Goal: Information Seeking & Learning: Learn about a topic

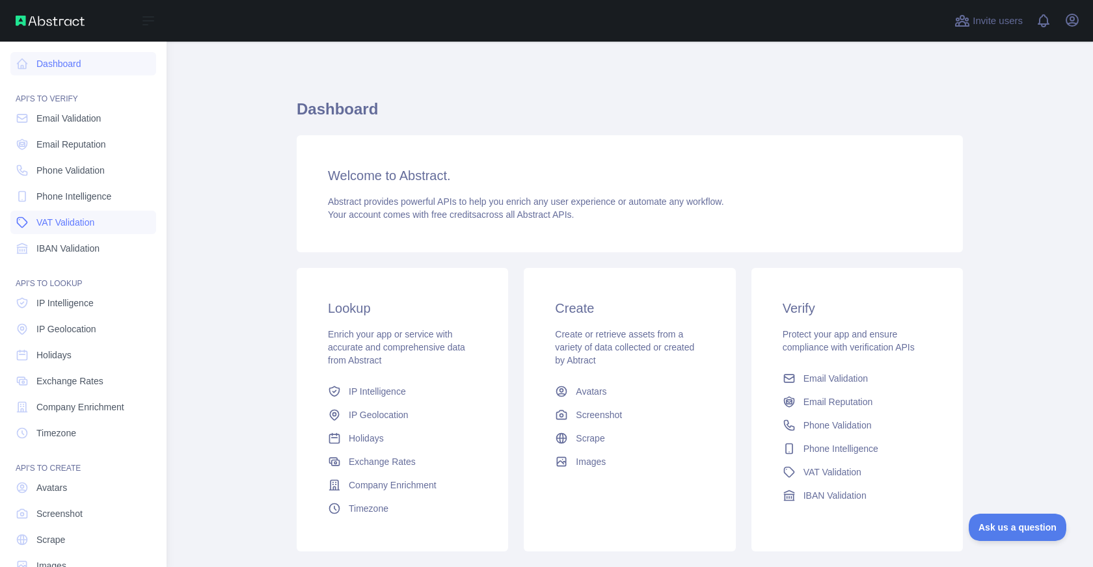
click at [59, 219] on span "VAT Validation" at bounding box center [65, 222] width 58 height 13
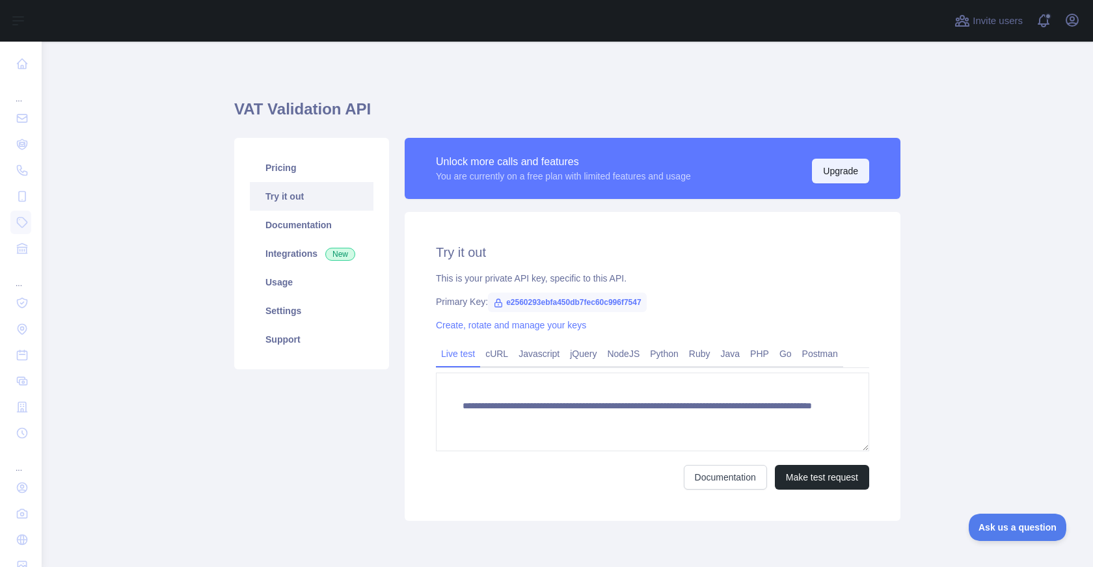
click at [825, 168] on button "Upgrade" at bounding box center [840, 171] width 57 height 25
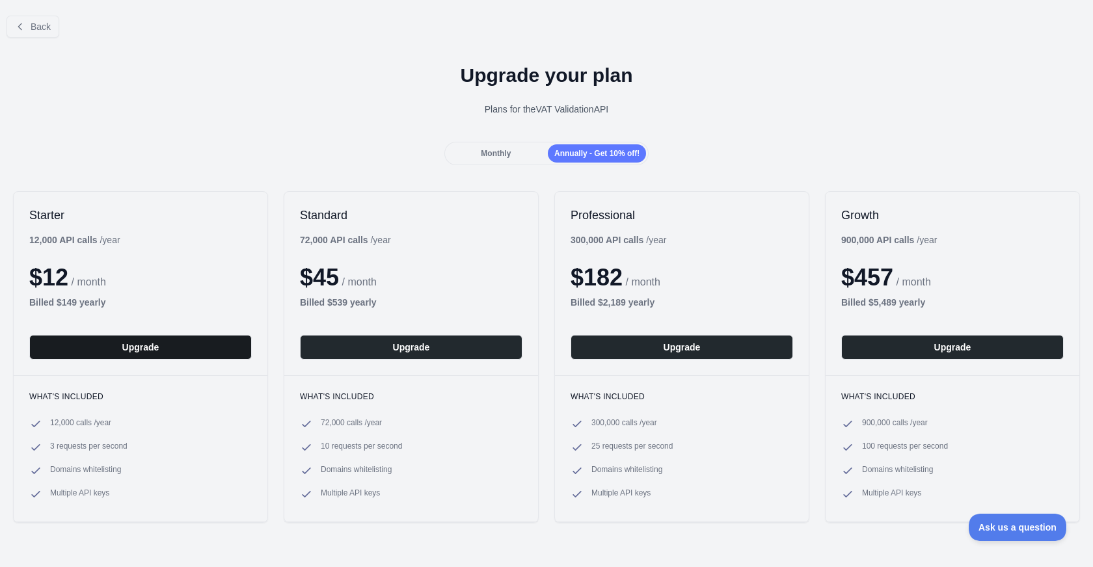
click at [197, 344] on button "Upgrade" at bounding box center [140, 347] width 222 height 25
click at [489, 156] on span "Monthly" at bounding box center [496, 153] width 30 height 9
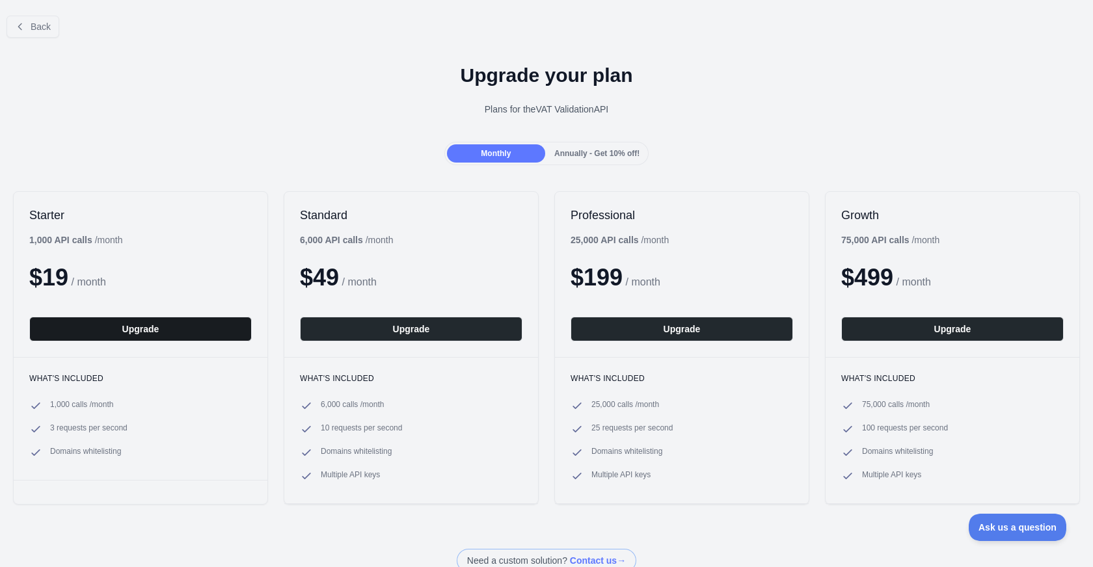
click at [174, 326] on button "Upgrade" at bounding box center [140, 329] width 222 height 25
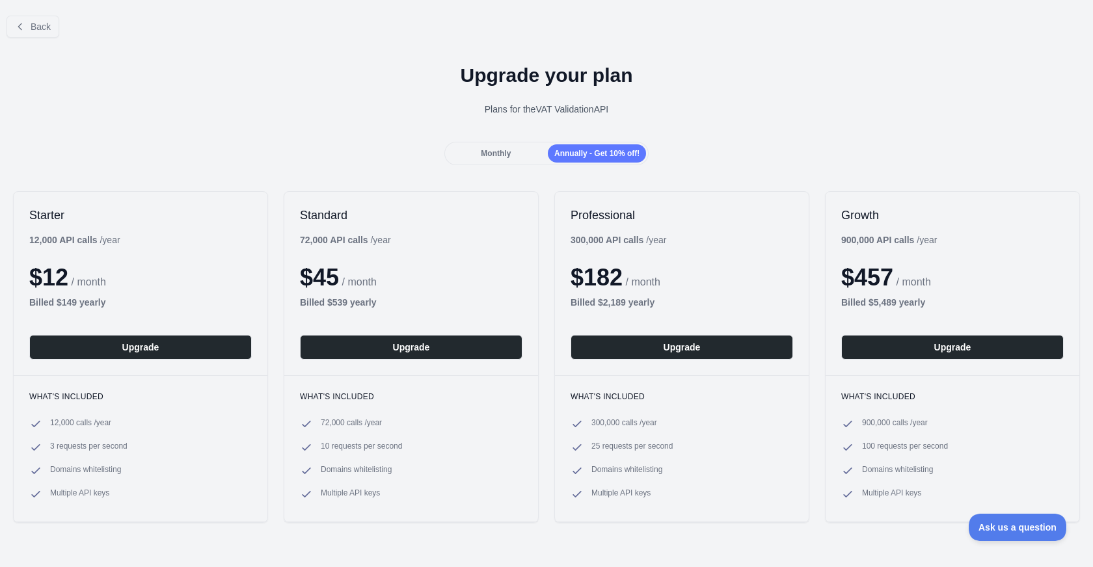
click at [511, 144] on div "Monthly" at bounding box center [496, 153] width 98 height 18
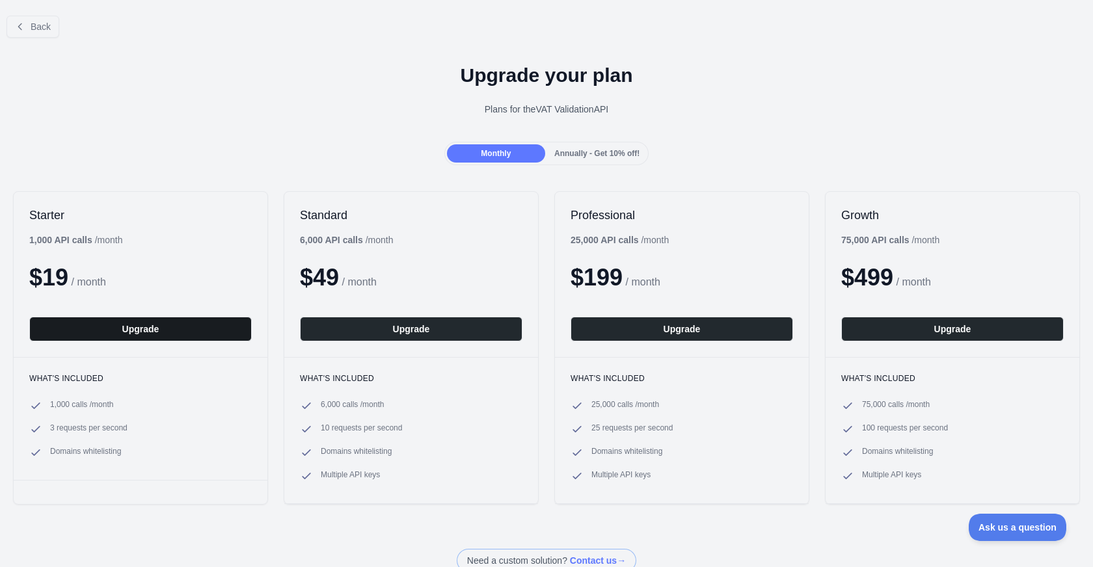
click at [196, 335] on button "Upgrade" at bounding box center [140, 329] width 222 height 25
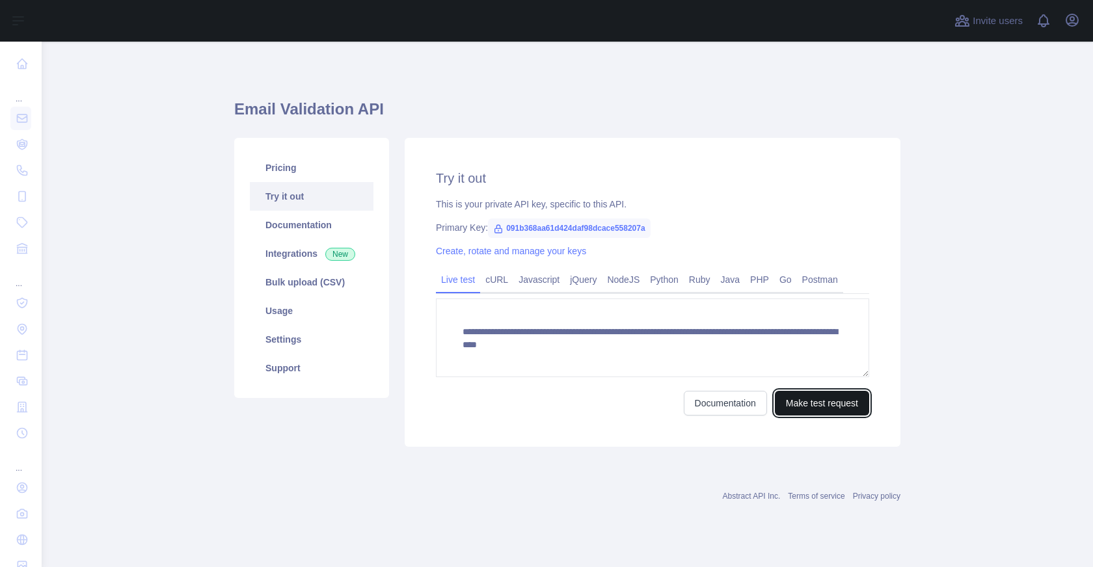
click at [803, 397] on button "Make test request" at bounding box center [822, 403] width 94 height 25
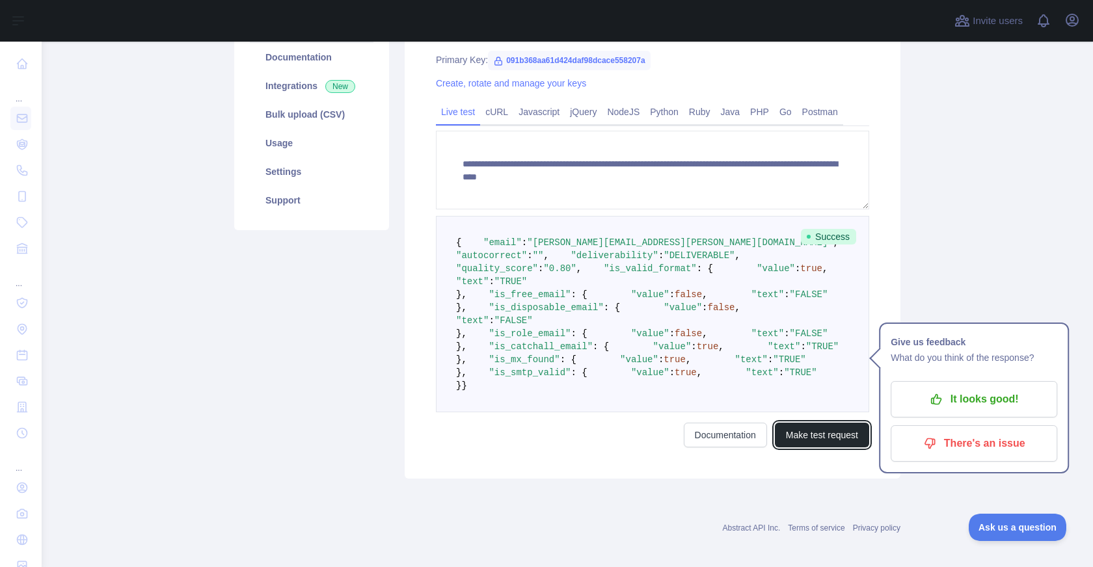
scroll to position [184, 0]
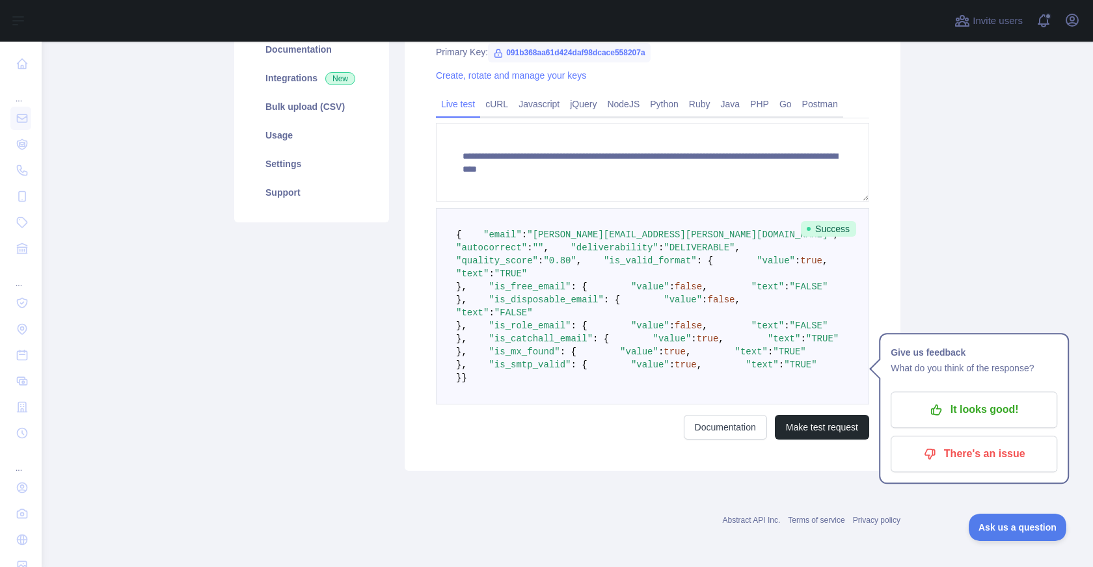
click at [459, 230] on span "{" at bounding box center [458, 235] width 5 height 10
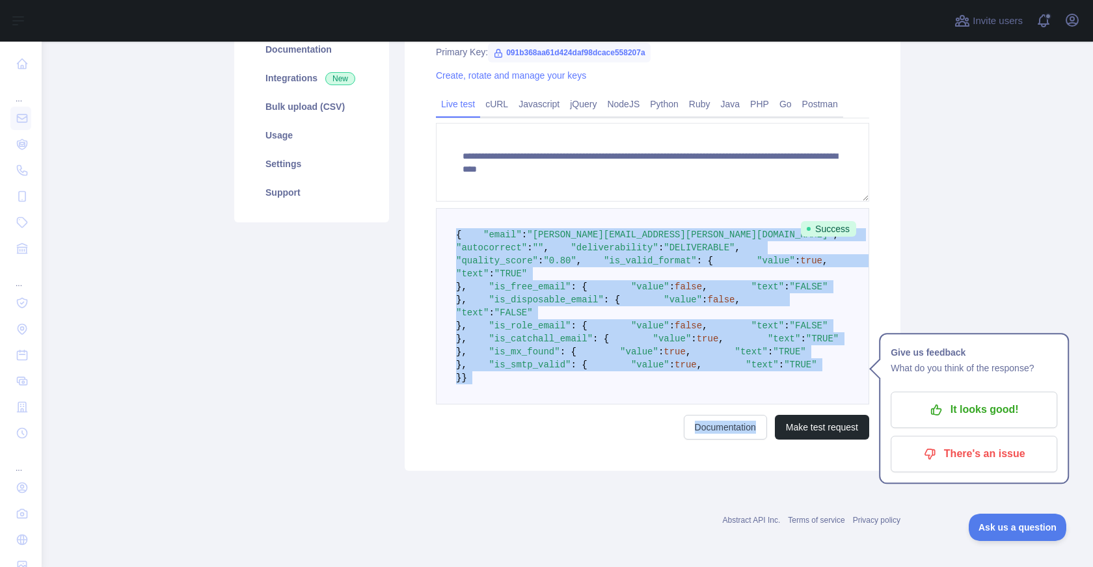
scroll to position [460, 0]
drag, startPoint x: 455, startPoint y: 224, endPoint x: 536, endPoint y: 399, distance: 192.1
click at [536, 399] on pre "{ "email" : "[PERSON_NAME][EMAIL_ADDRESS][PERSON_NAME][DOMAIN_NAME]" , "autocor…" at bounding box center [652, 306] width 433 height 196
copy code "{ "email" : "[PERSON_NAME][EMAIL_ADDRESS][PERSON_NAME][DOMAIN_NAME]" , "autocor…"
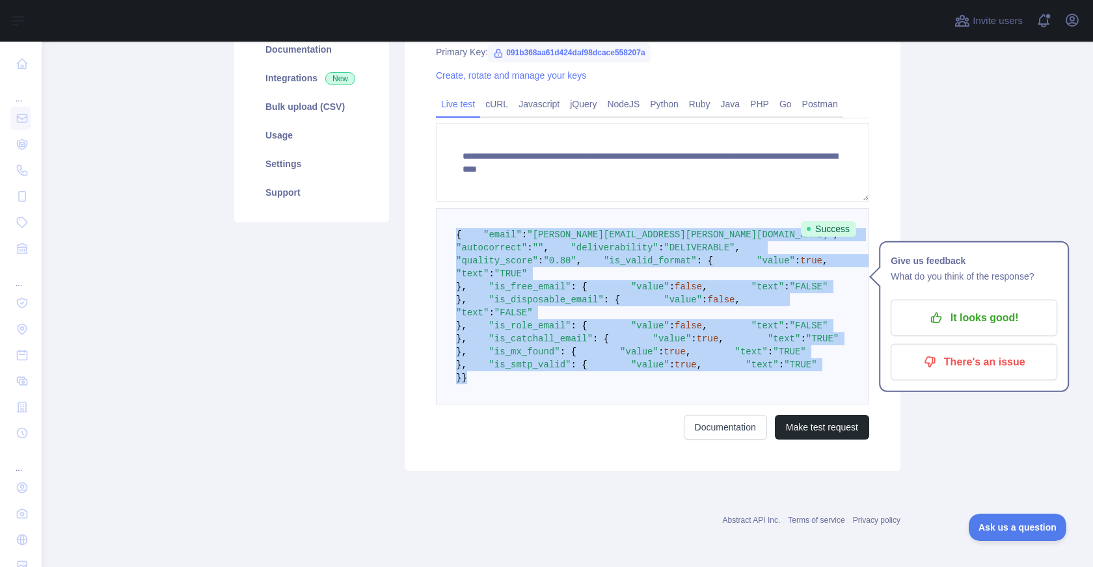
scroll to position [0, 0]
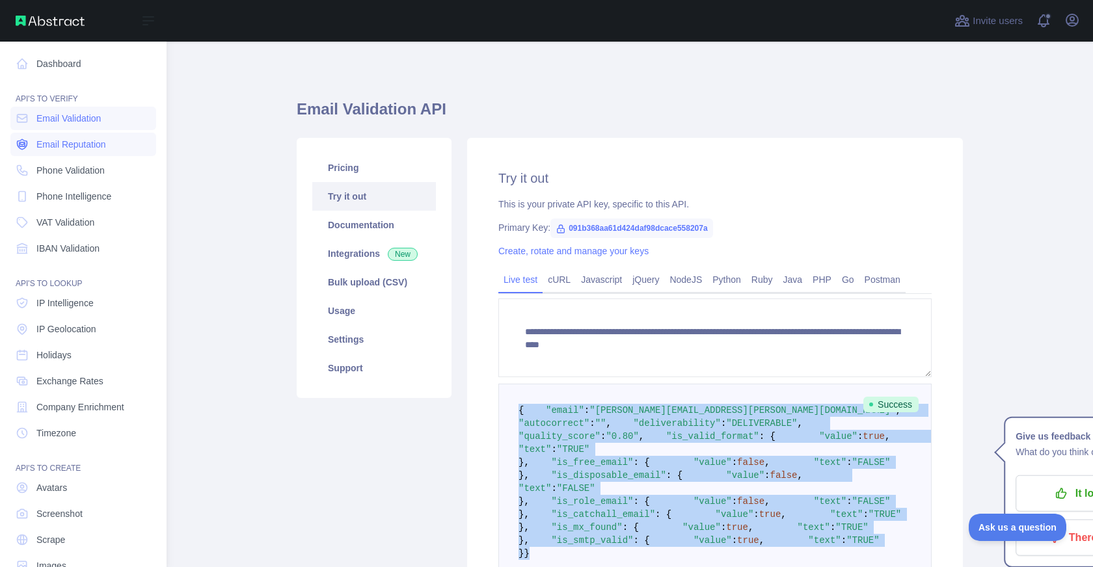
click at [90, 142] on span "Email Reputation" at bounding box center [71, 144] width 70 height 13
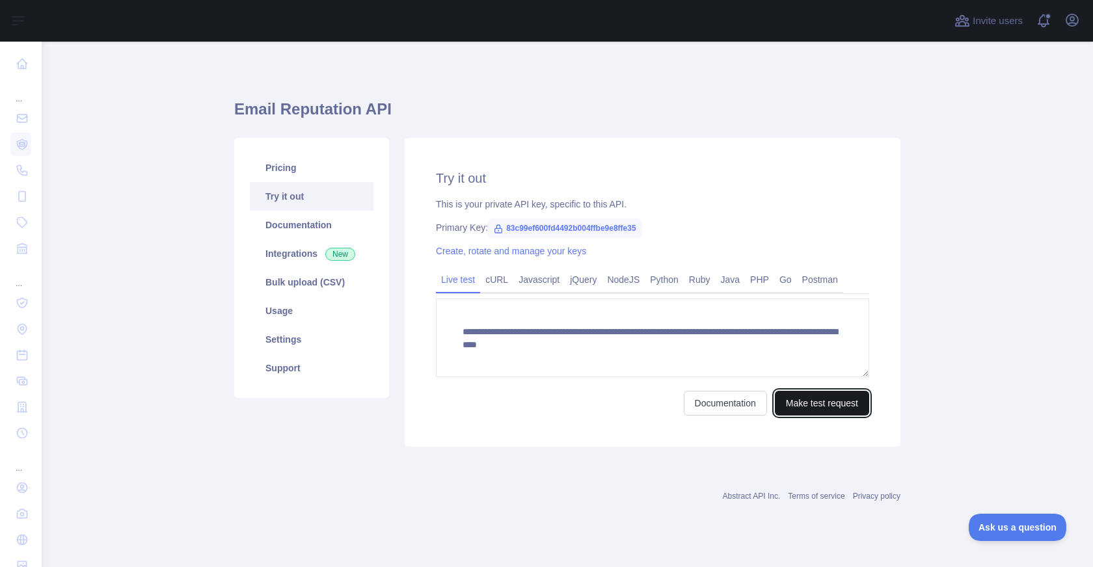
click at [787, 400] on button "Make test request" at bounding box center [822, 403] width 94 height 25
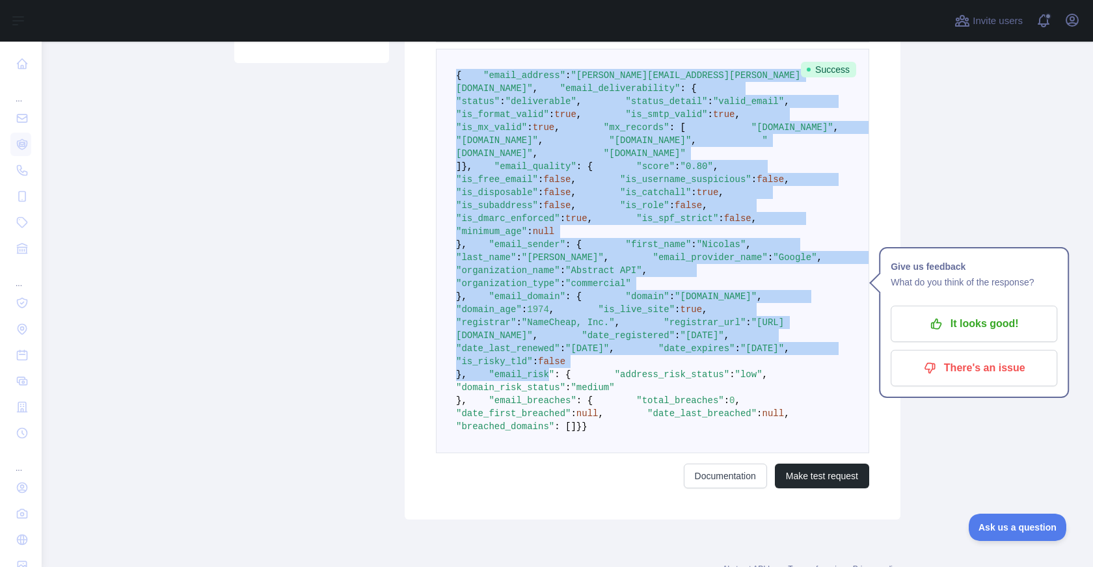
scroll to position [759, 0]
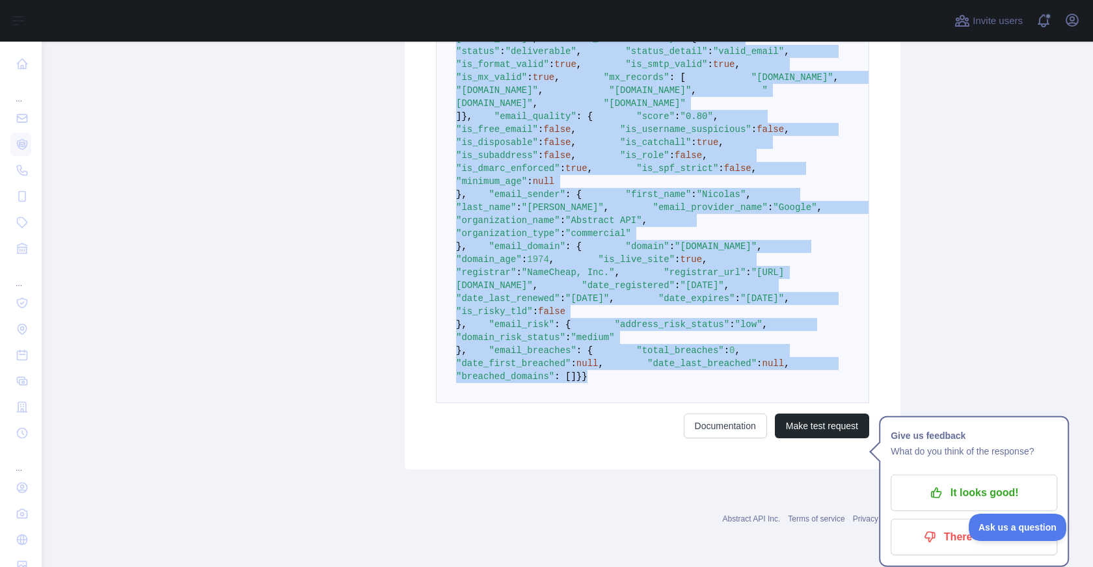
copy code "{ "email_address" : "nicolas.rios@abstractapi.com" , "email_deliverability" : {…"
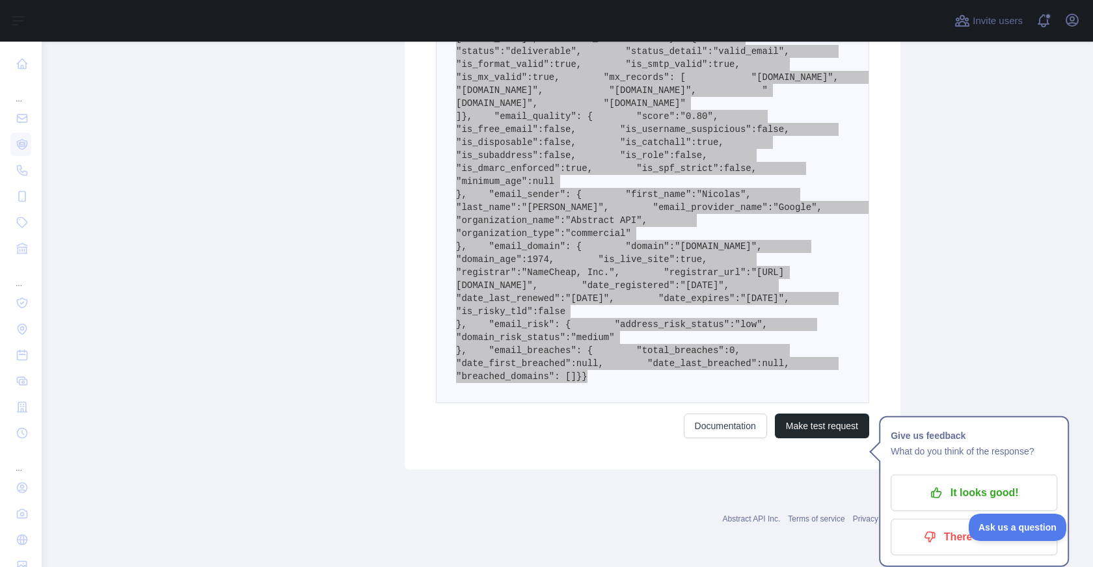
drag, startPoint x: 451, startPoint y: 240, endPoint x: 491, endPoint y: 397, distance: 161.9
click at [0, 0] on div "**********" at bounding box center [546, 283] width 1093 height 567
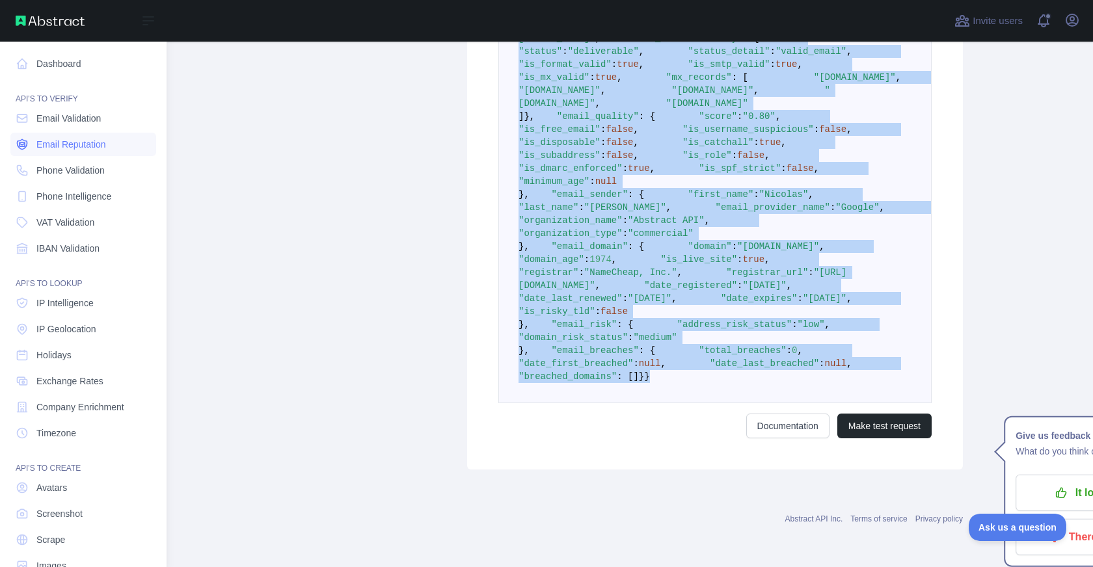
click at [85, 142] on span "Email Reputation" at bounding box center [71, 144] width 70 height 13
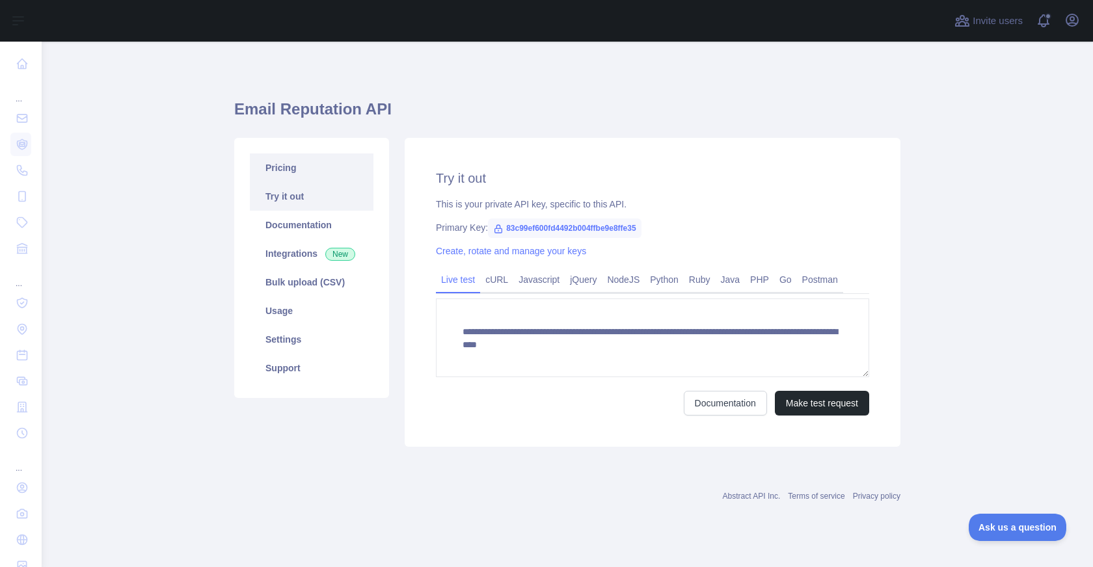
click at [332, 171] on link "Pricing" at bounding box center [312, 168] width 124 height 29
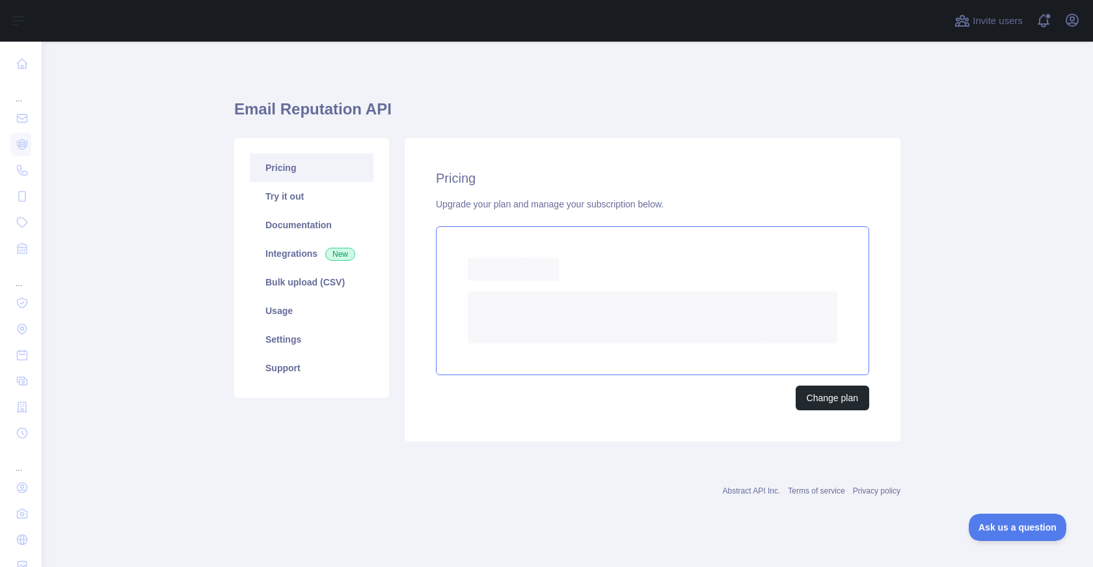
click at [517, 278] on rect at bounding box center [513, 269] width 91 height 23
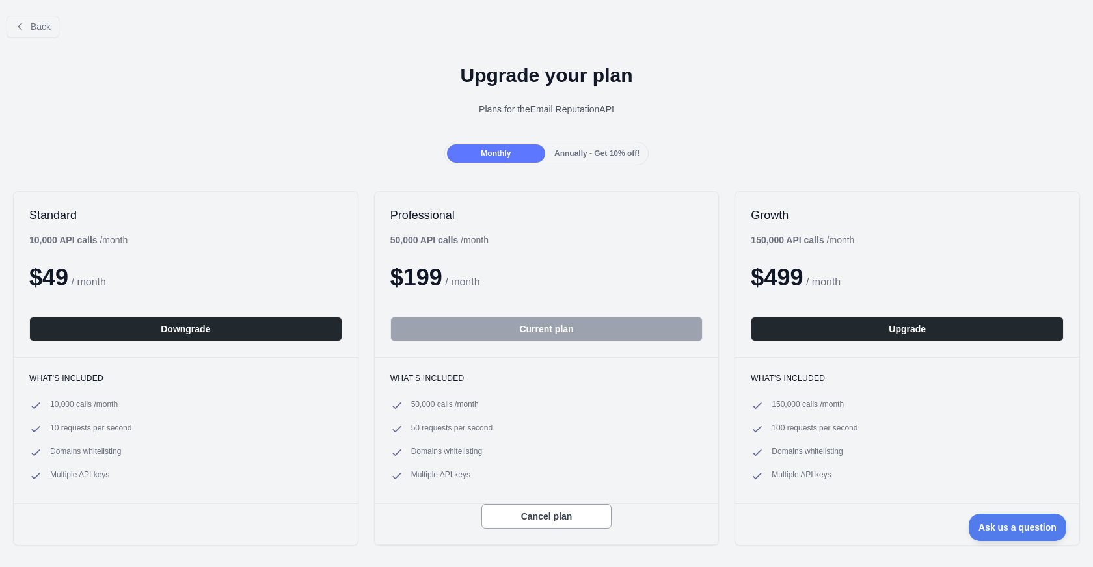
click at [27, 14] on div "Back" at bounding box center [546, 26] width 1093 height 43
click at [26, 23] on button "Back" at bounding box center [33, 27] width 53 height 22
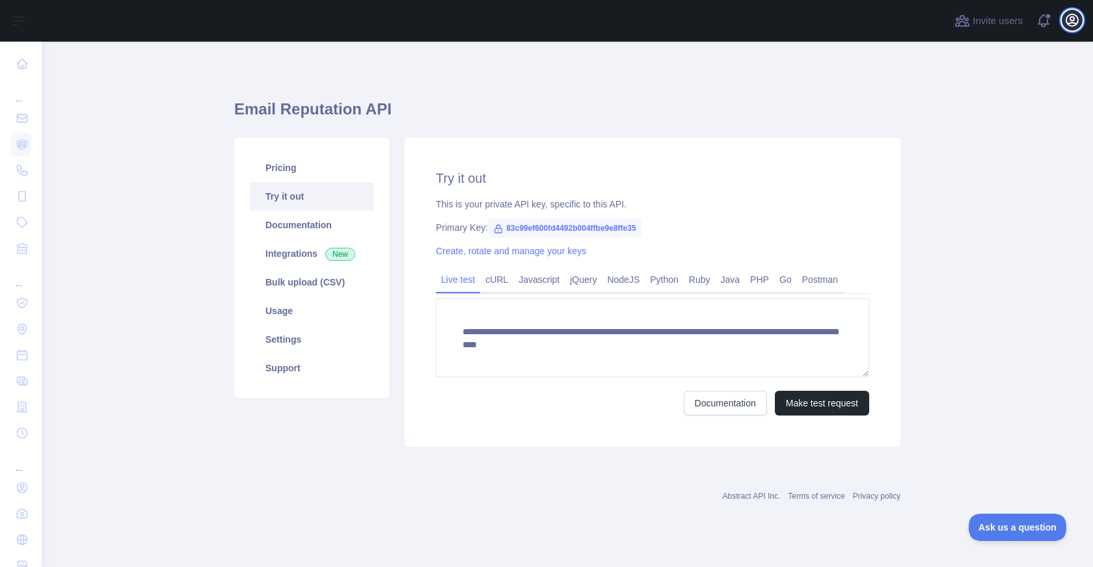
click at [1064, 21] on icon "button" at bounding box center [1072, 20] width 16 height 16
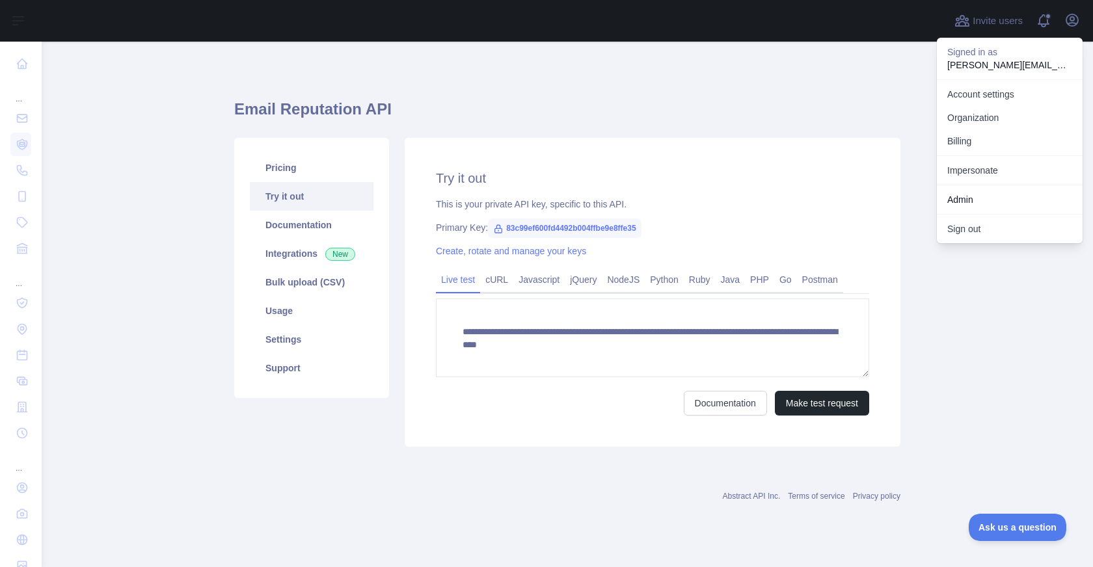
click at [993, 169] on link "Impersonate" at bounding box center [1010, 170] width 146 height 23
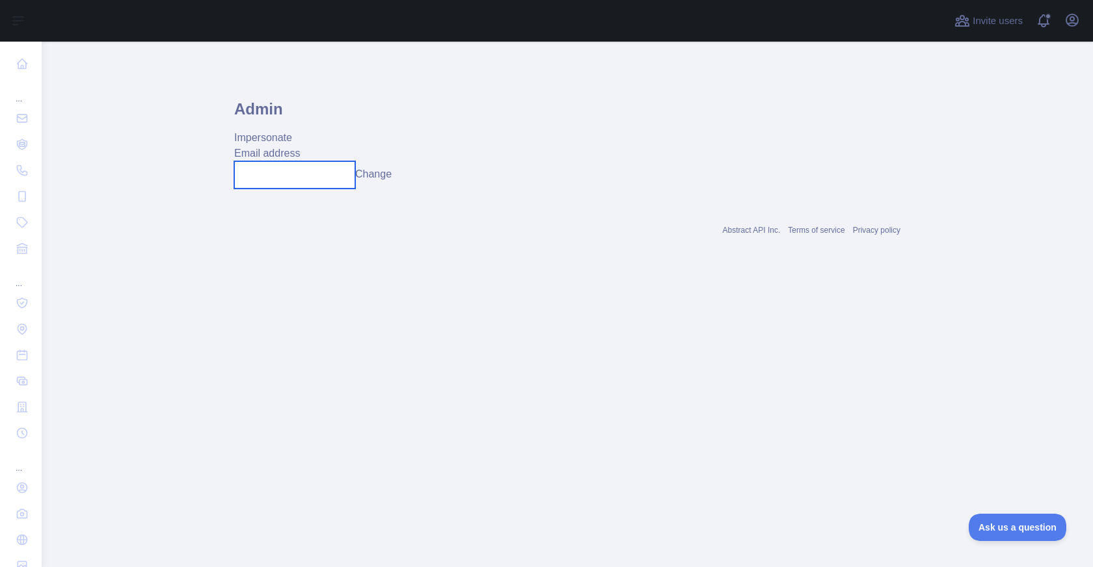
click at [322, 178] on input "text" at bounding box center [294, 174] width 121 height 27
paste input "**********"
type input "**********"
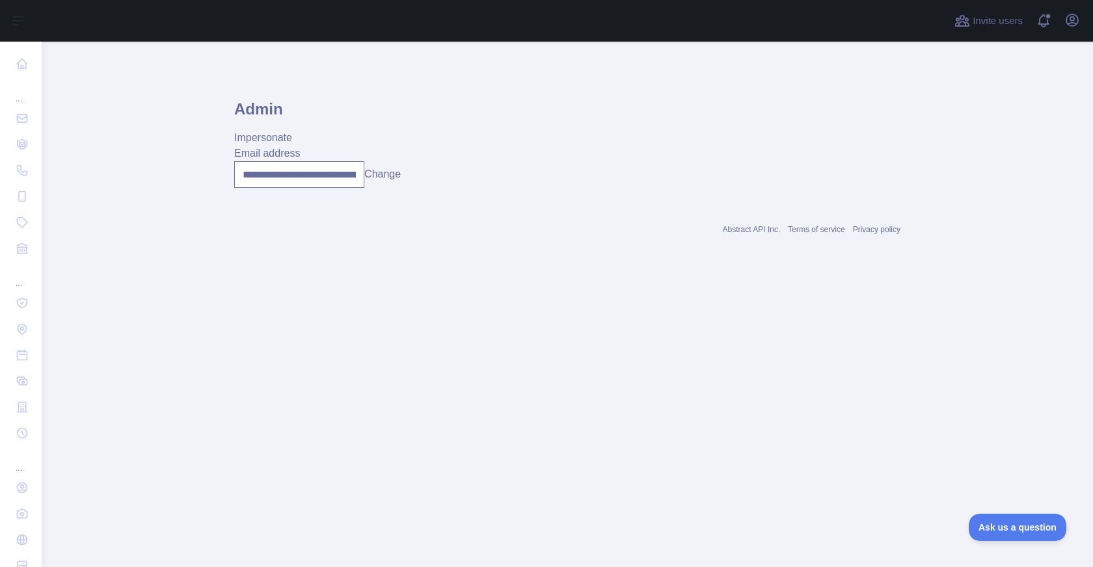
click at [384, 176] on button "Change" at bounding box center [382, 175] width 36 height 16
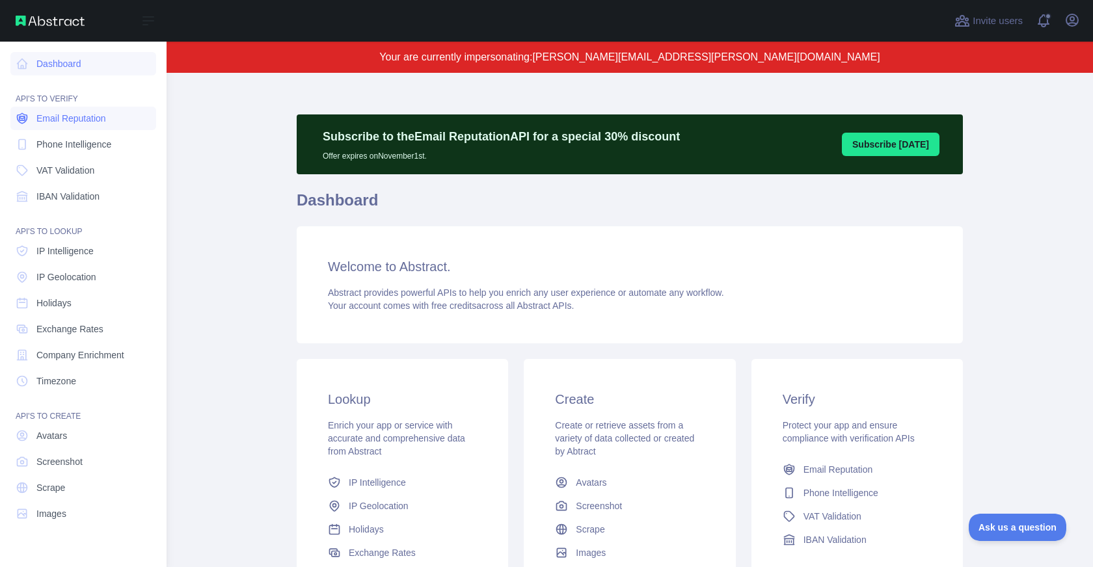
click at [94, 117] on span "Email Reputation" at bounding box center [71, 118] width 70 height 13
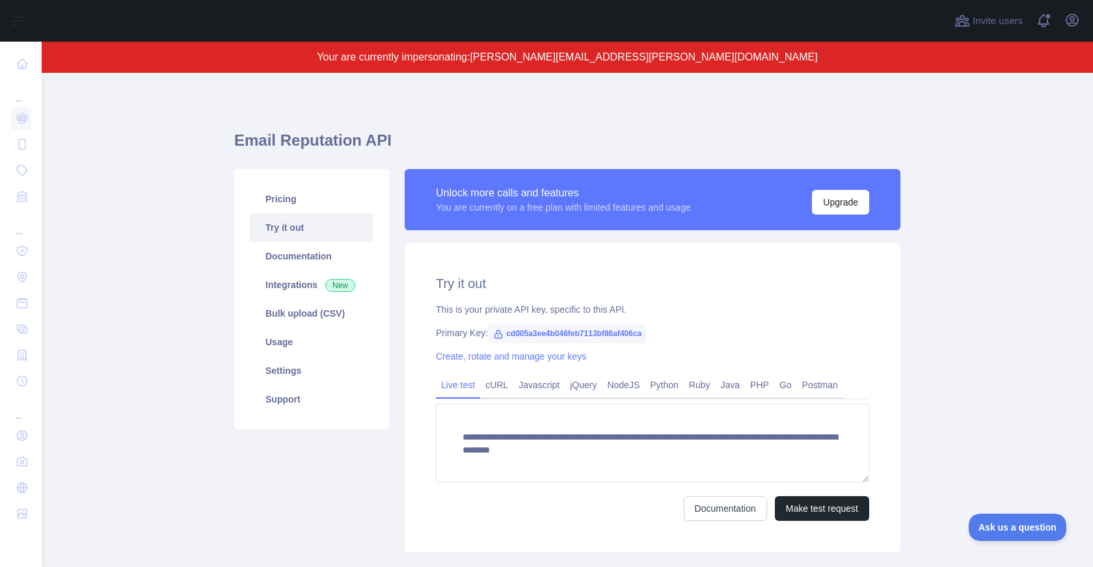
click at [485, 204] on div "You are currently on a free plan with limited features and usage" at bounding box center [563, 207] width 255 height 13
click at [826, 201] on button "Upgrade" at bounding box center [840, 202] width 57 height 25
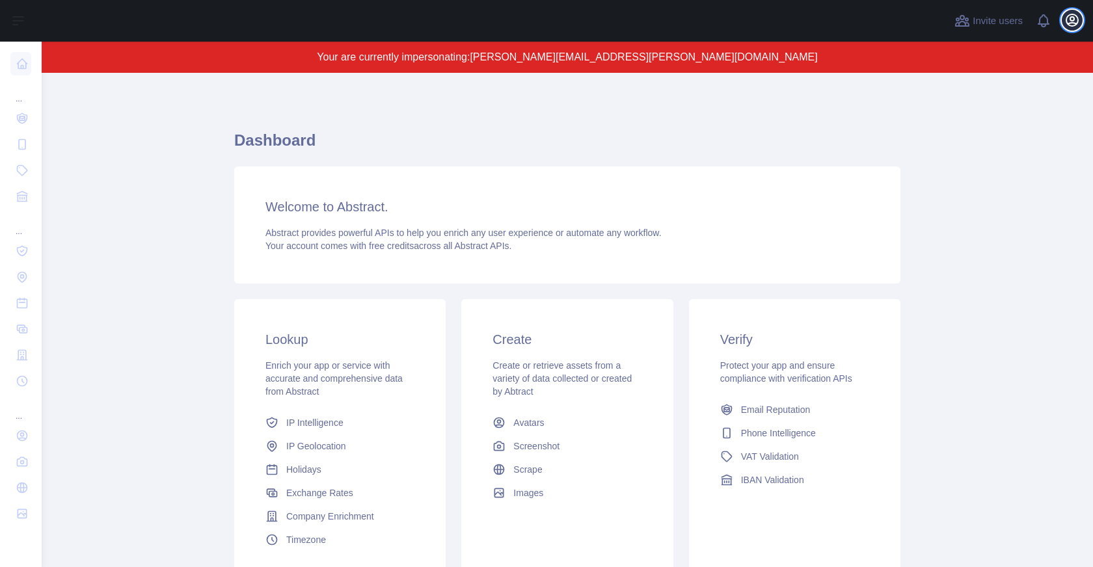
click at [1073, 17] on icon "button" at bounding box center [1072, 20] width 12 height 12
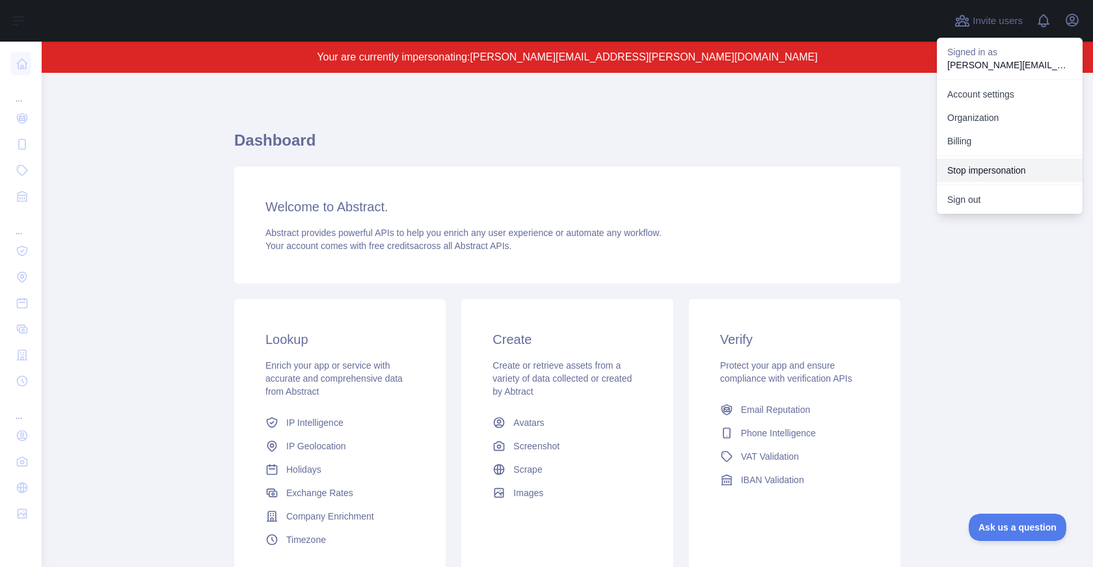
click at [960, 176] on button "Stop impersonation" at bounding box center [1010, 170] width 146 height 23
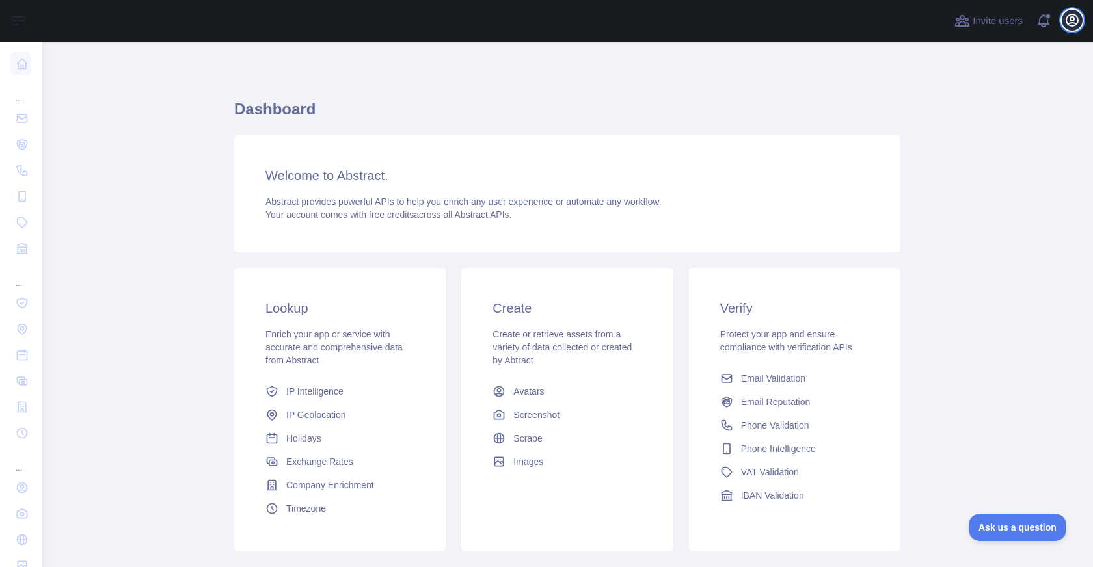
click at [1070, 21] on icon "button" at bounding box center [1072, 20] width 16 height 16
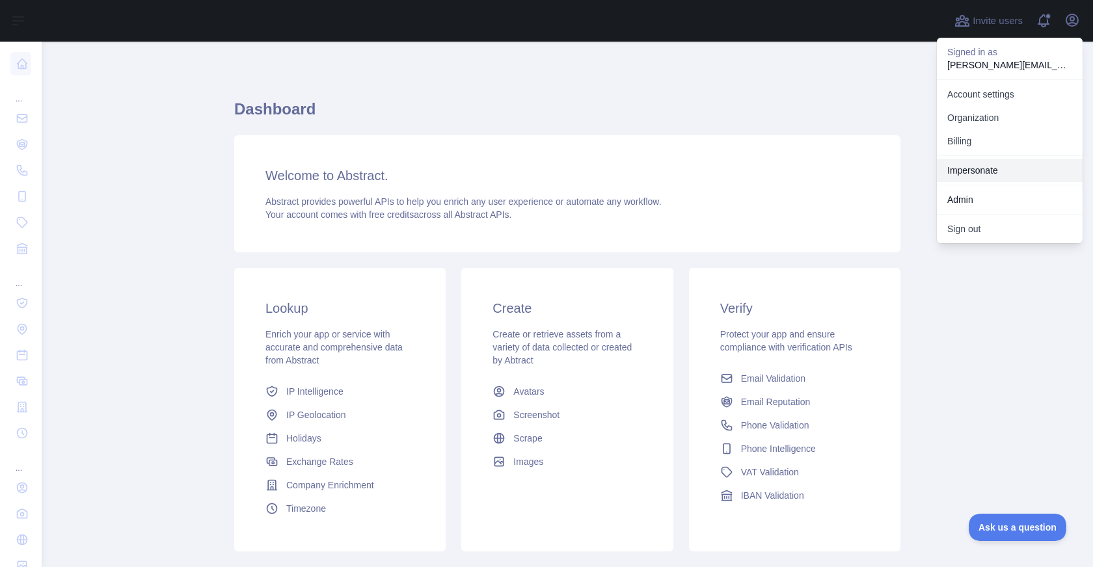
click at [985, 165] on link "Impersonate" at bounding box center [1010, 170] width 146 height 23
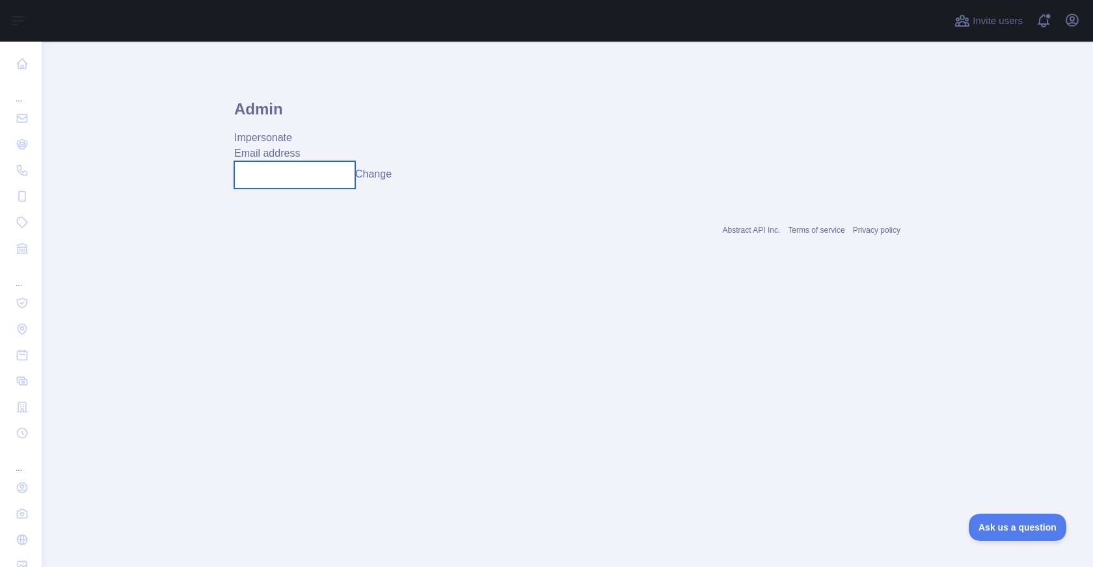
click at [270, 170] on input "text" at bounding box center [294, 174] width 121 height 27
click at [296, 174] on input "**********" at bounding box center [294, 174] width 121 height 27
click at [384, 174] on button "Change" at bounding box center [382, 175] width 36 height 16
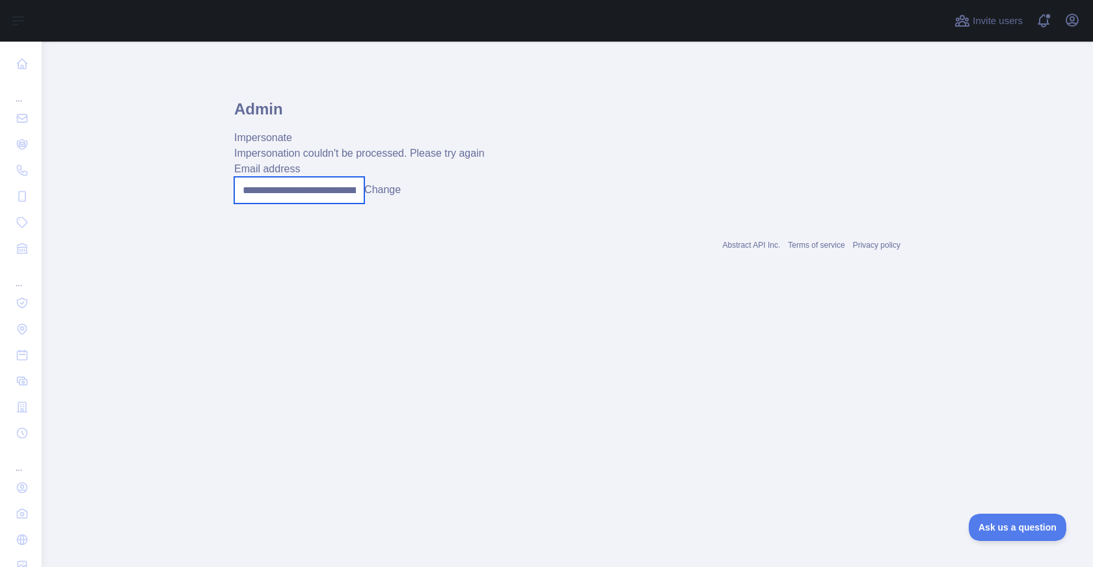
click at [312, 191] on input "**********" at bounding box center [299, 190] width 130 height 27
type input "**********"
click at [386, 191] on button "Change" at bounding box center [382, 190] width 36 height 16
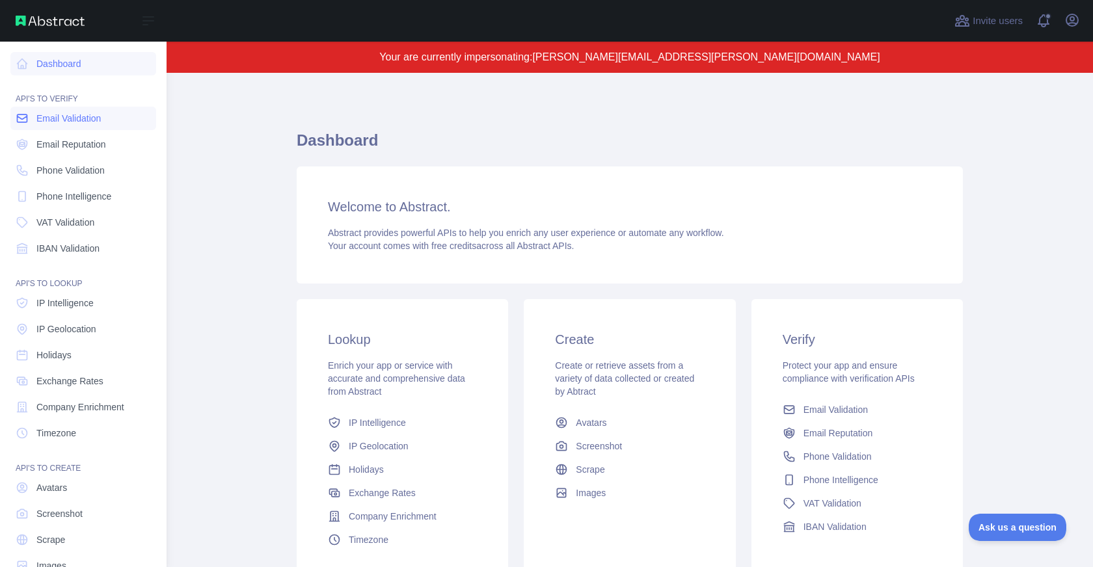
click at [64, 120] on span "Email Validation" at bounding box center [68, 118] width 64 height 13
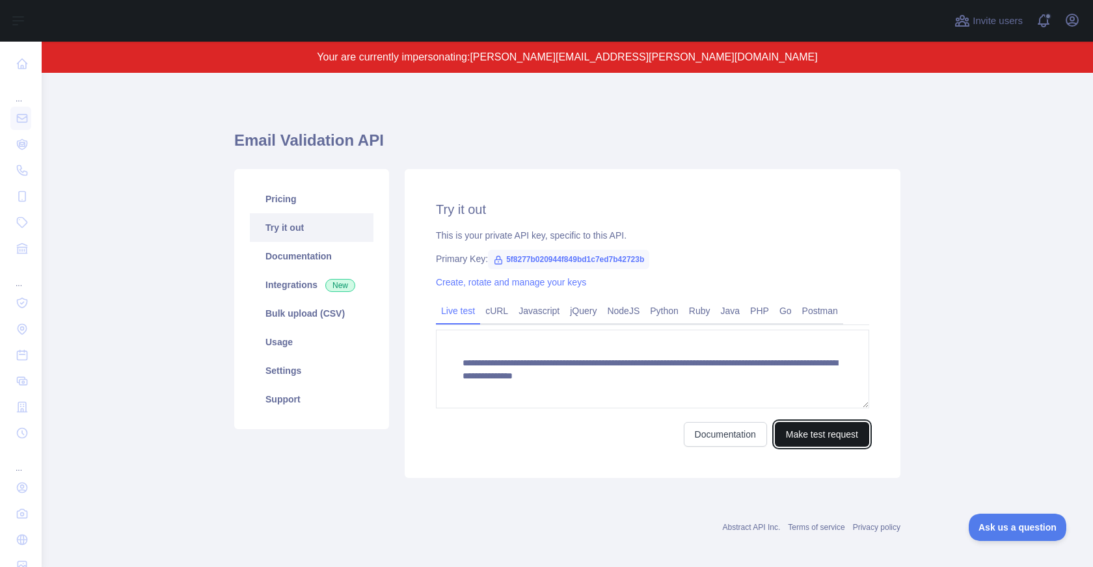
click at [823, 425] on button "Make test request" at bounding box center [822, 434] width 94 height 25
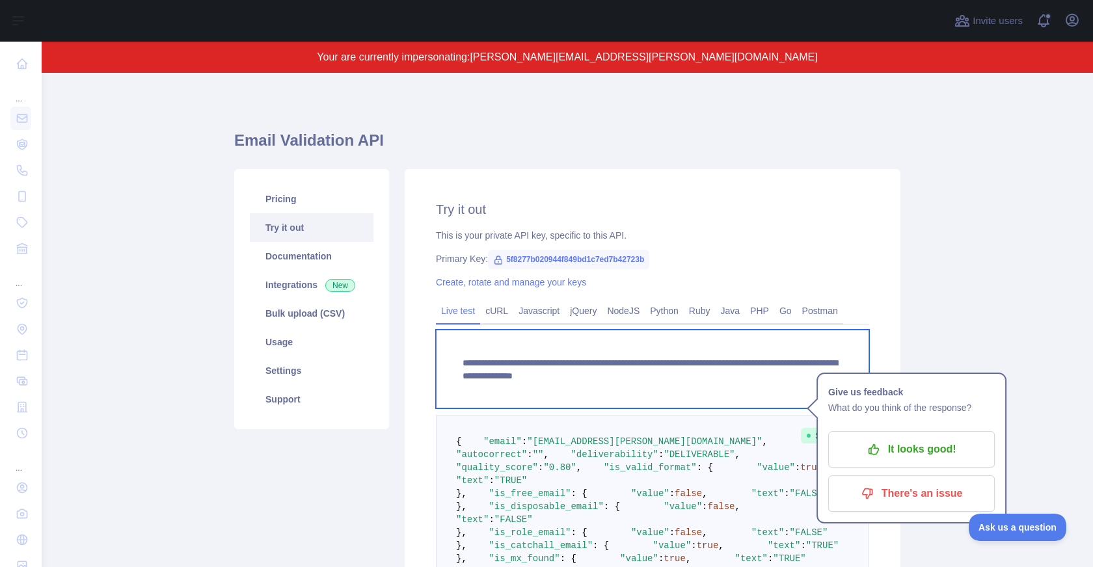
click at [570, 376] on textarea "**********" at bounding box center [652, 369] width 433 height 79
paste textarea "*"
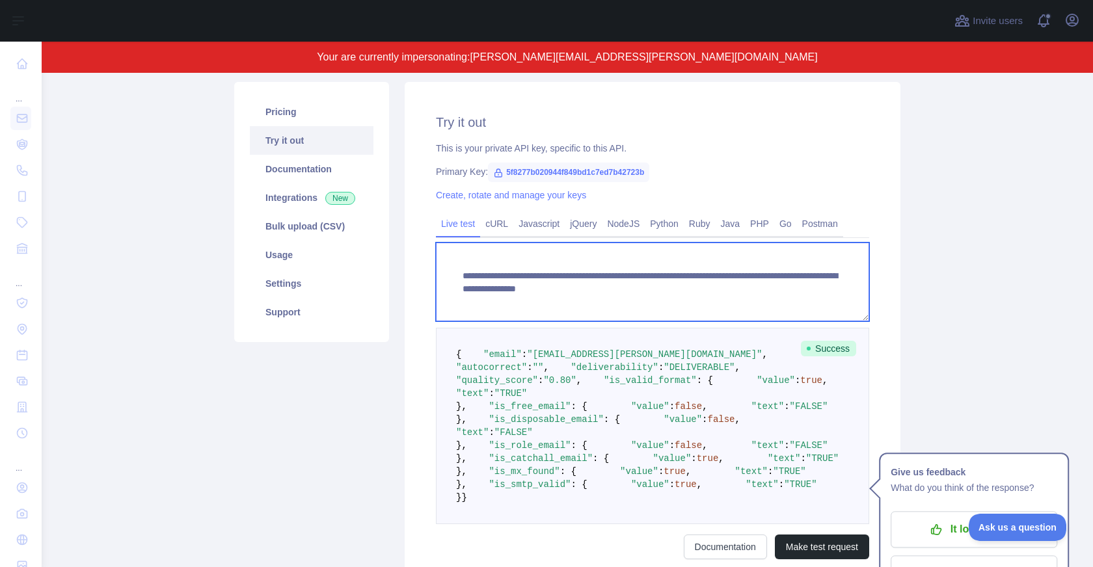
scroll to position [153, 0]
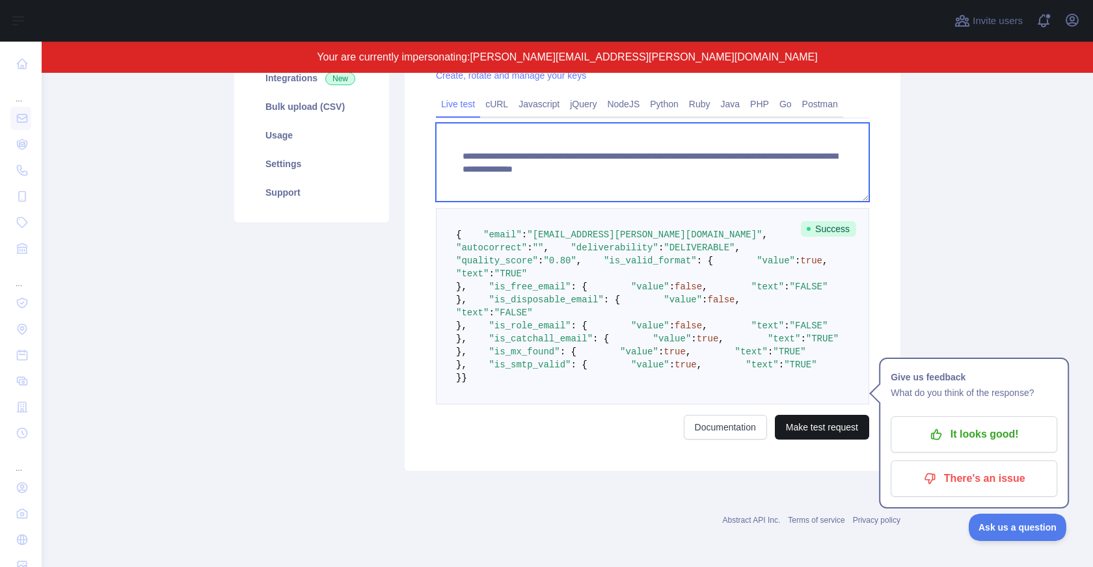
type textarea "**********"
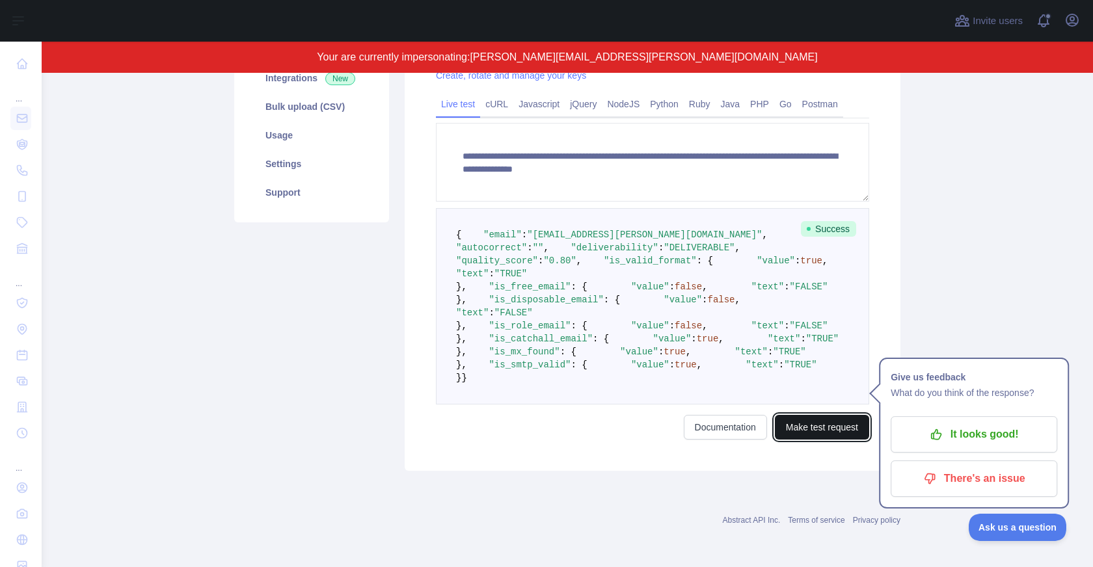
click at [821, 421] on button "Make test request" at bounding box center [822, 427] width 94 height 25
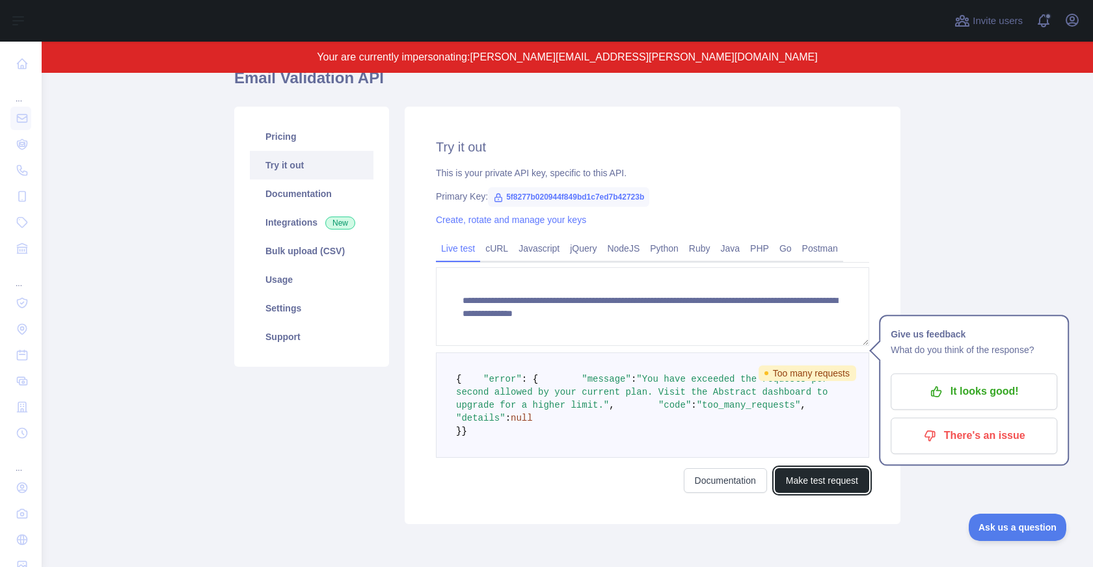
scroll to position [167, 0]
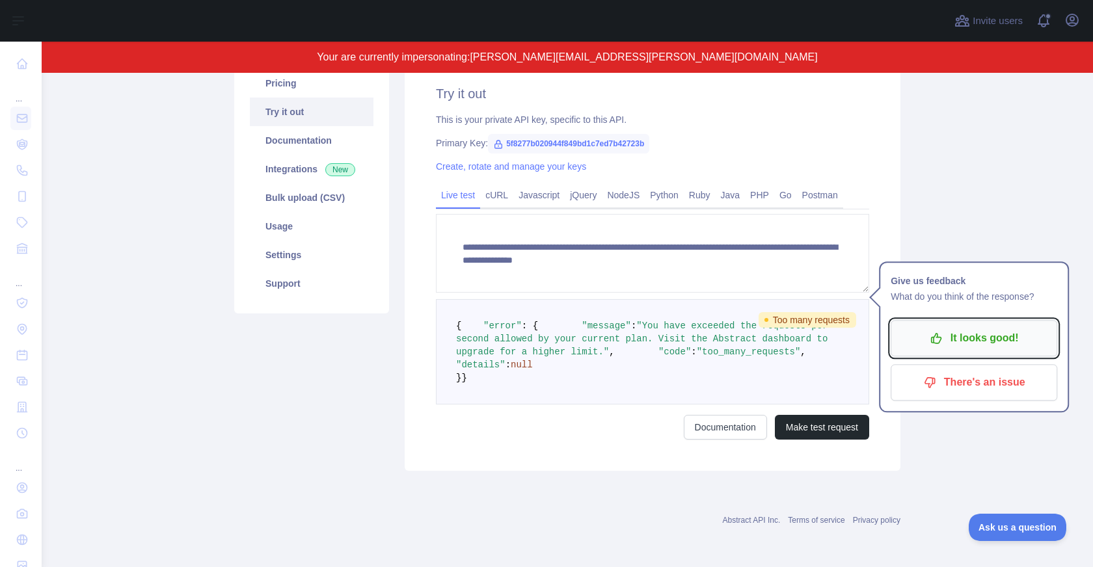
click at [979, 327] on p "It looks good!" at bounding box center [973, 338] width 147 height 22
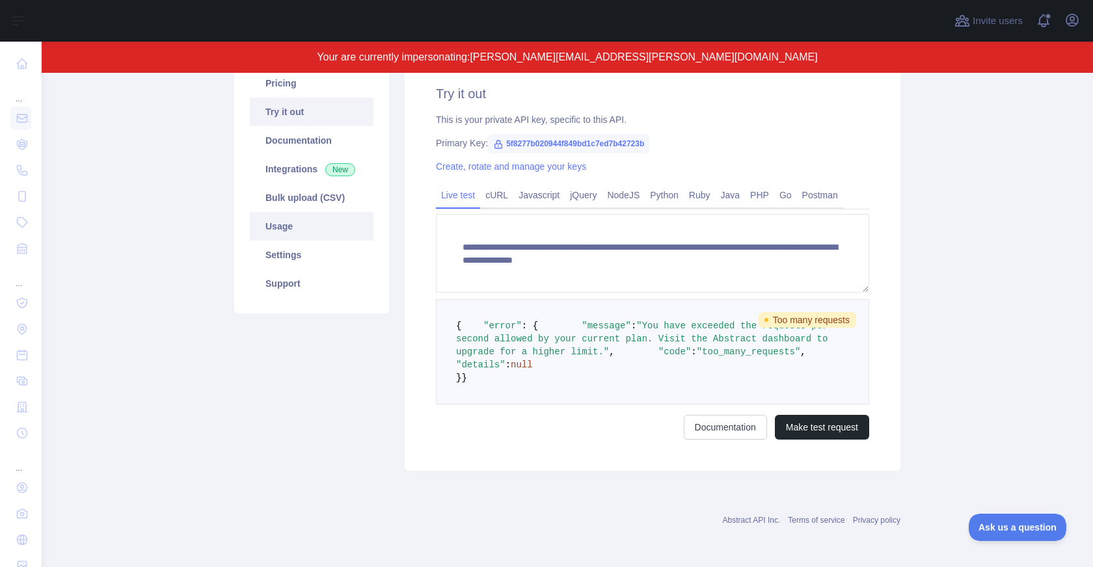
click at [310, 212] on link "Usage" at bounding box center [312, 226] width 124 height 29
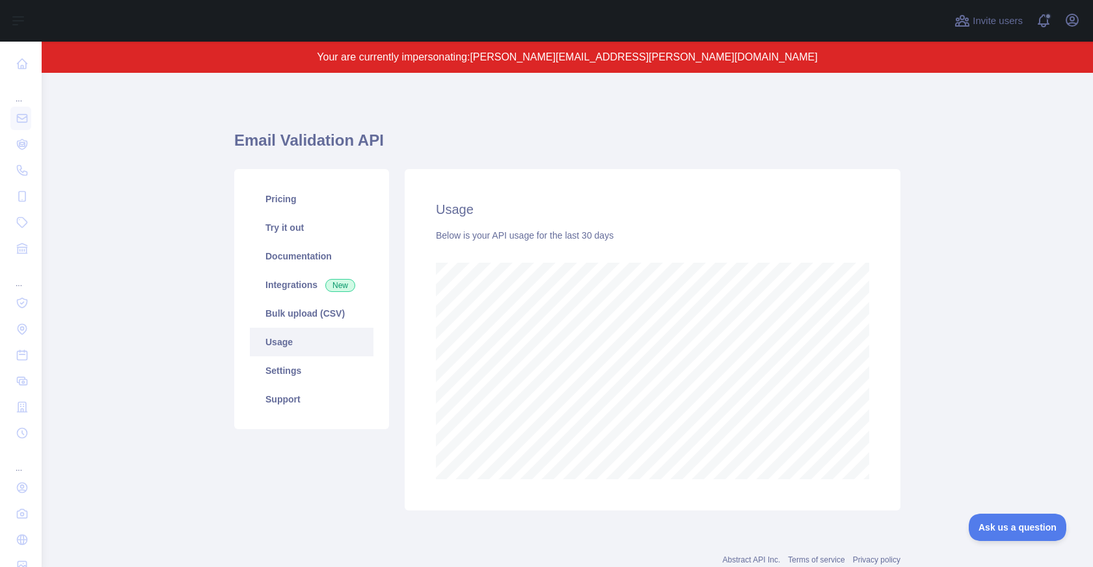
scroll to position [494, 1051]
click at [283, 379] on link "Settings" at bounding box center [312, 370] width 124 height 29
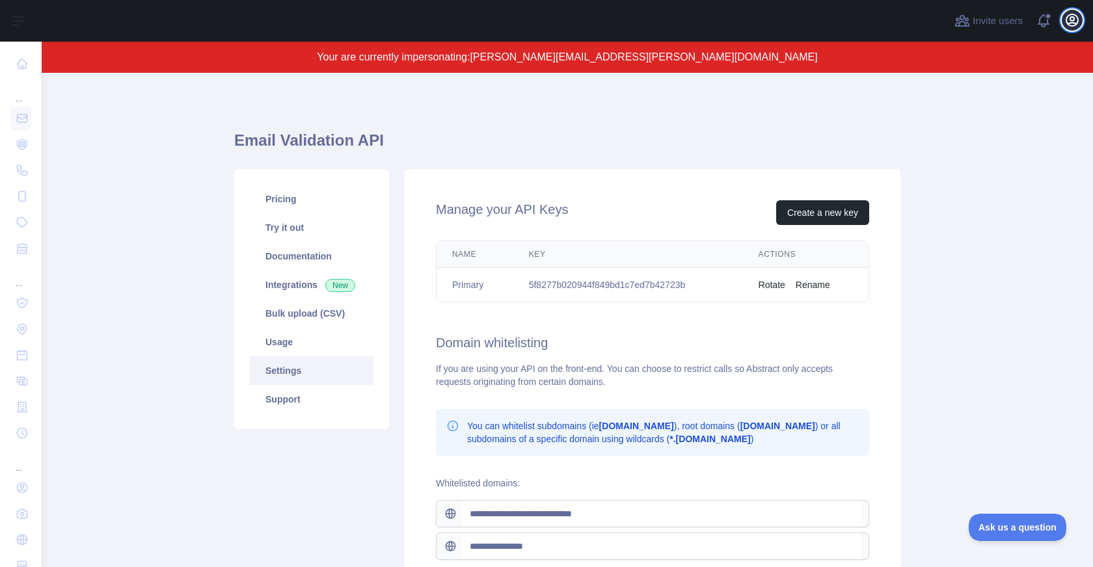
click at [1070, 25] on icon "button" at bounding box center [1072, 20] width 16 height 16
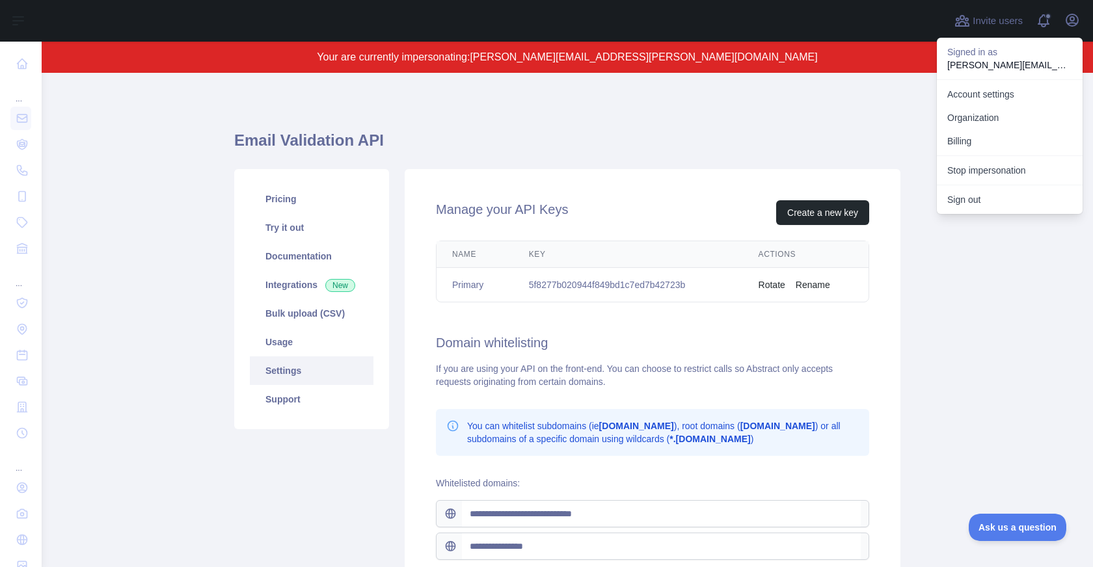
click at [459, 125] on div "**********" at bounding box center [567, 374] width 666 height 541
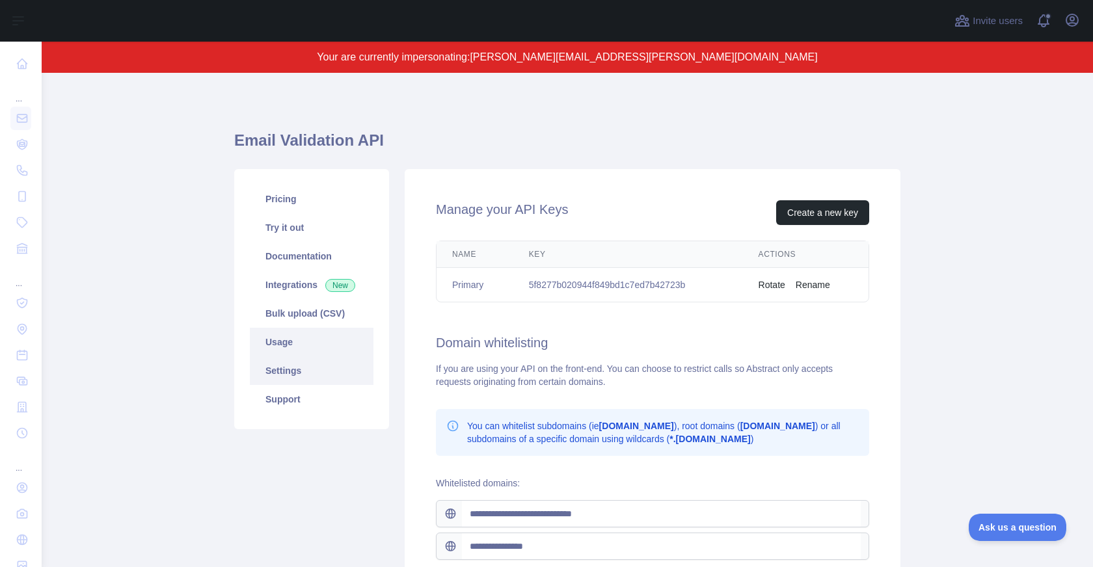
click at [319, 332] on link "Usage" at bounding box center [312, 342] width 124 height 29
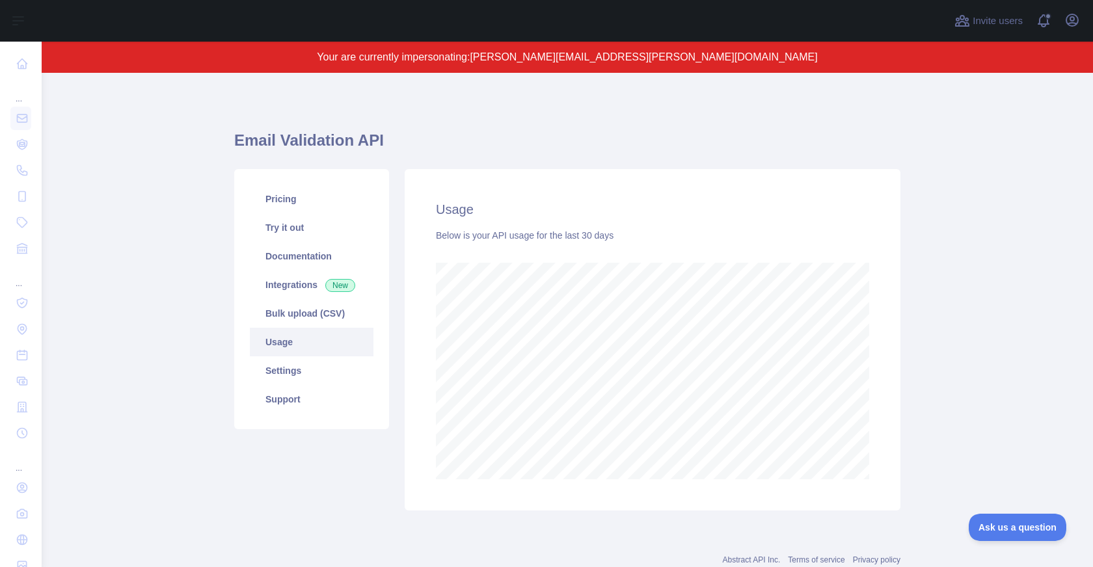
scroll to position [494, 1051]
click at [306, 219] on link "Try it out" at bounding box center [312, 227] width 124 height 29
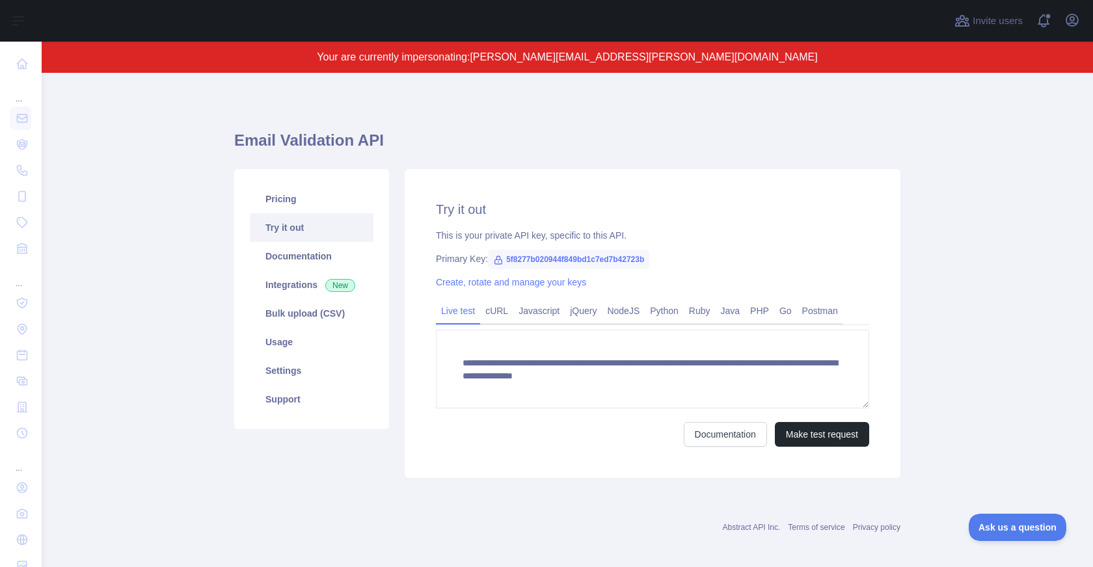
click at [580, 260] on span "5f8277b020944f849bd1c7ed7b42723b" at bounding box center [568, 260] width 161 height 20
copy span "5f8277b020944f849bd1c7ed7b42723b"
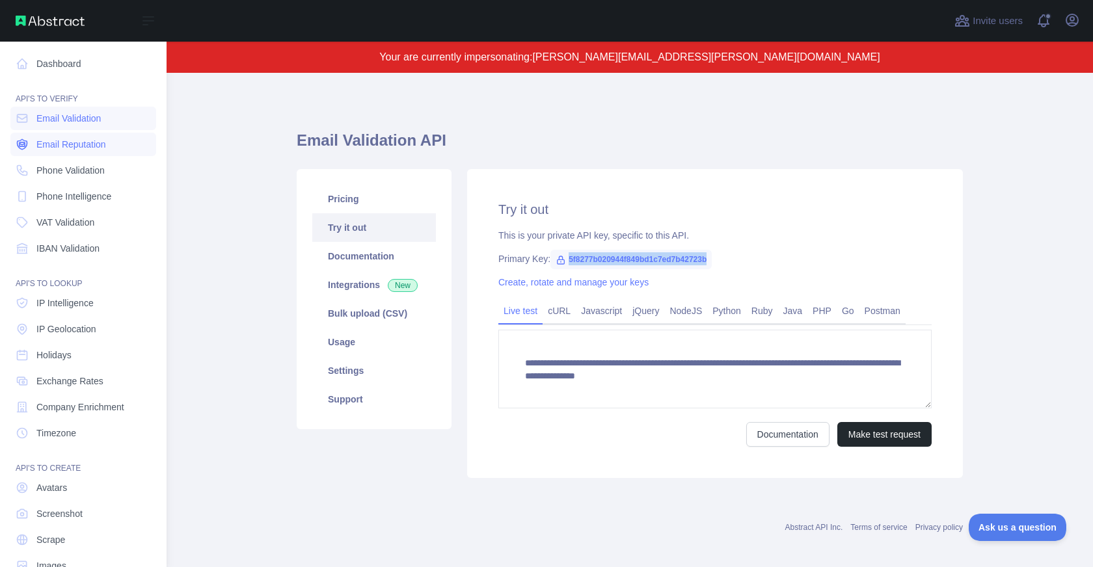
click at [59, 142] on span "Email Reputation" at bounding box center [71, 144] width 70 height 13
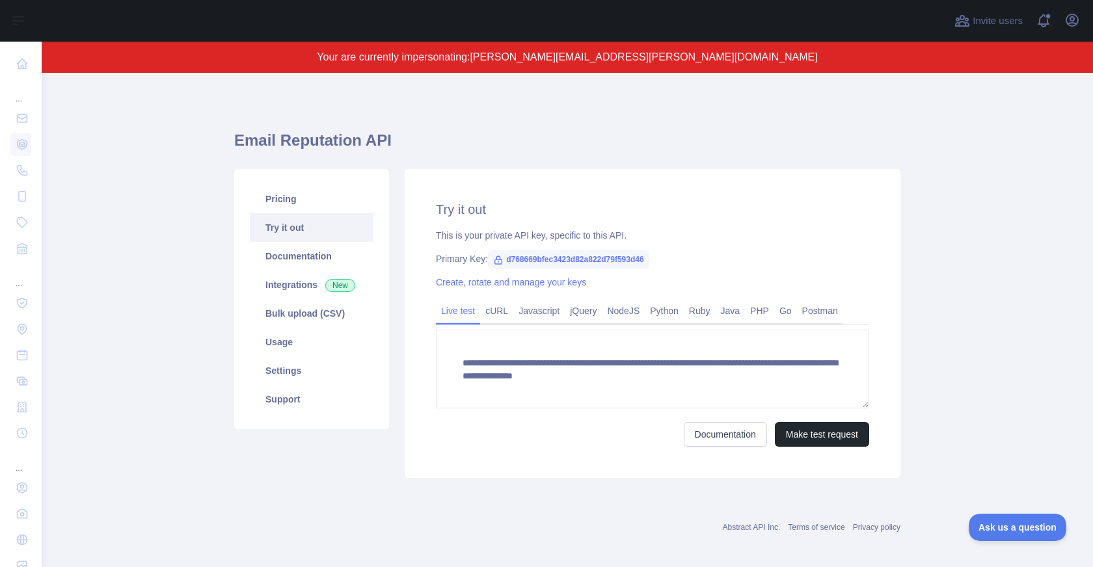
click at [565, 258] on span "d768669bfec3423d82a822d79f593d46" at bounding box center [568, 260] width 161 height 20
copy span "d768669bfec3423d82a822d79f593d46"
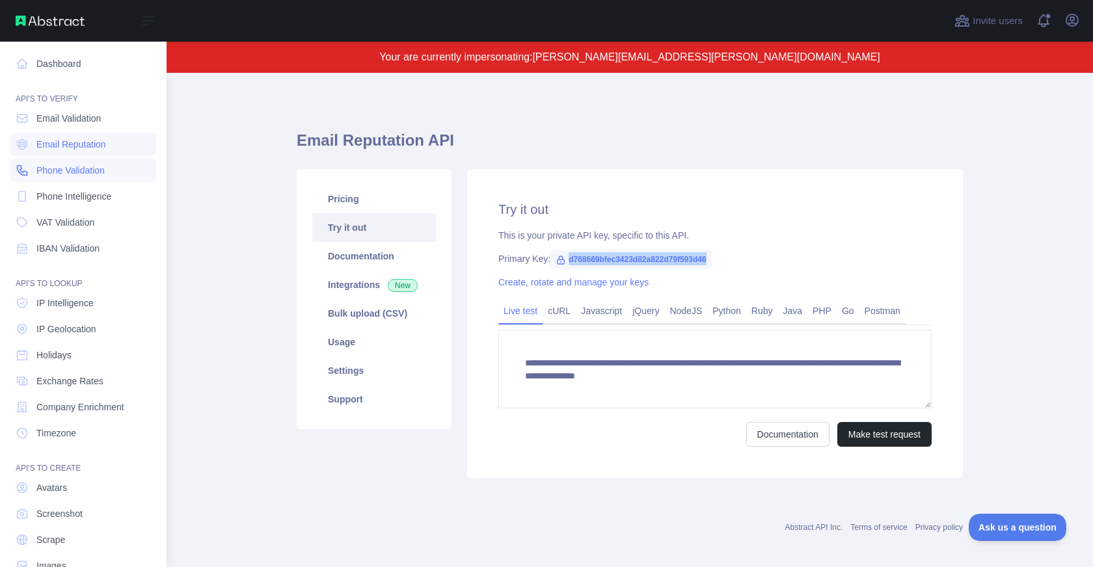
click at [92, 170] on span "Phone Validation" at bounding box center [70, 170] width 68 height 13
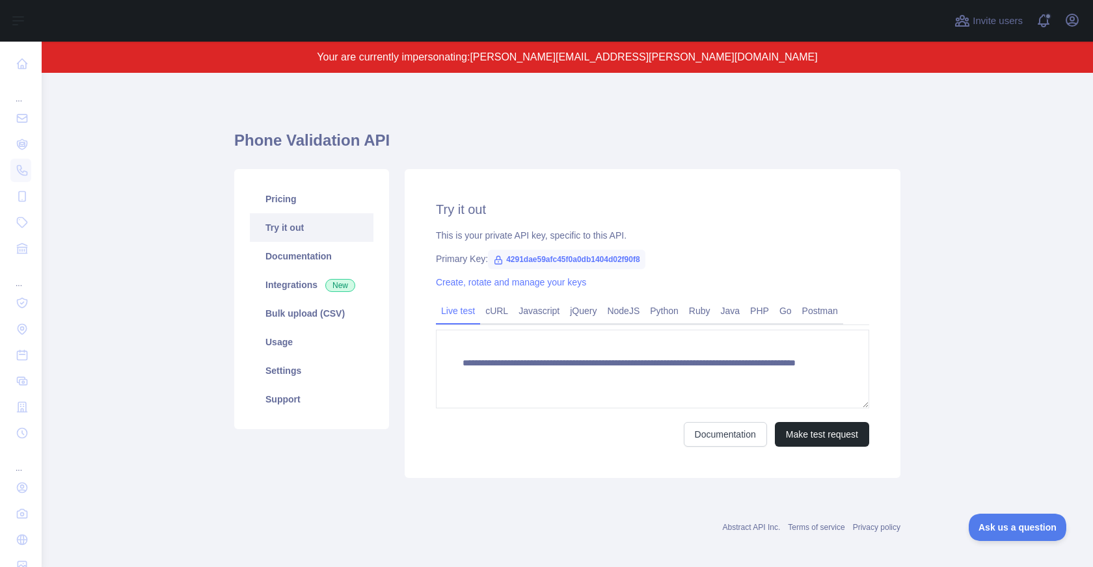
click at [613, 259] on span "4291dae59afc45f0a0db1404d02f90f8" at bounding box center [566, 260] width 157 height 20
copy span "4291dae59afc45f0a0db1404d02f90f8"
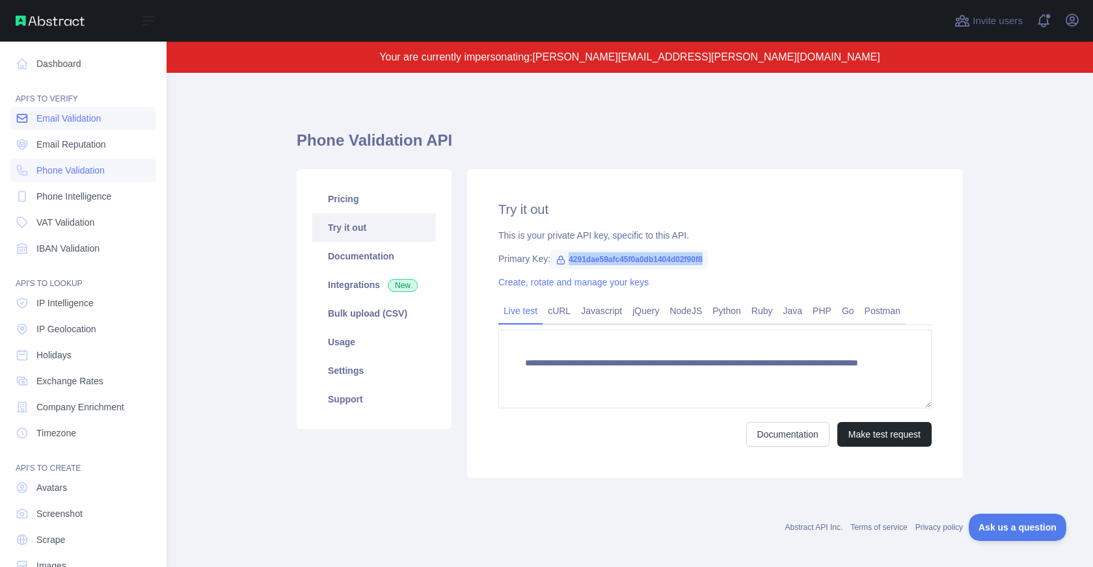
click at [57, 122] on span "Email Validation" at bounding box center [68, 118] width 64 height 13
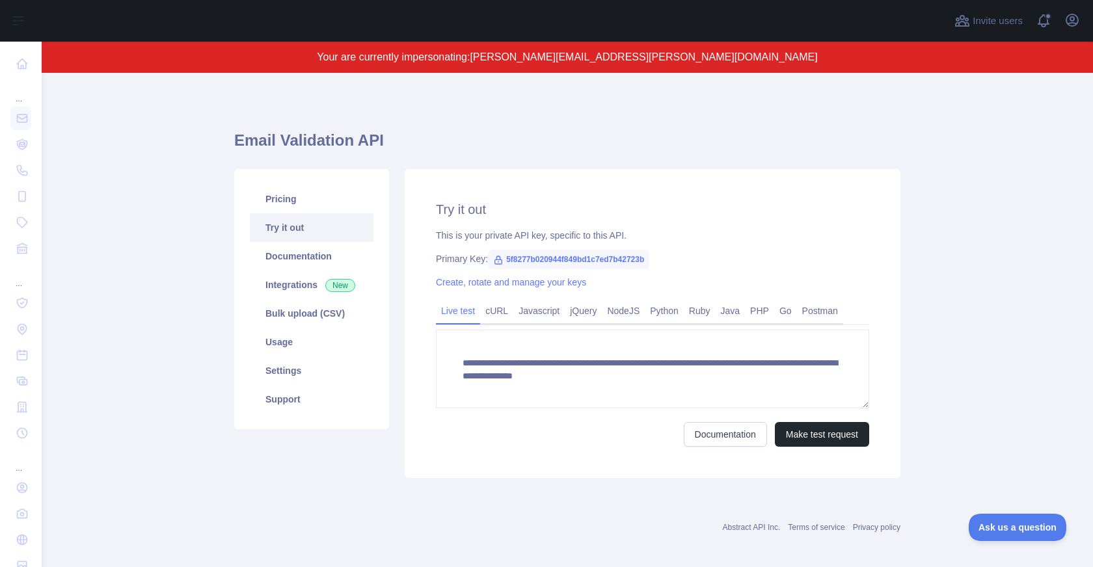
click at [580, 264] on span "5f8277b020944f849bd1c7ed7b42723b" at bounding box center [568, 260] width 161 height 20
click at [581, 263] on span "5f8277b020944f849bd1c7ed7b42723b" at bounding box center [568, 260] width 161 height 20
copy span "5f8277b020944f849bd1c7ed7b42723b"
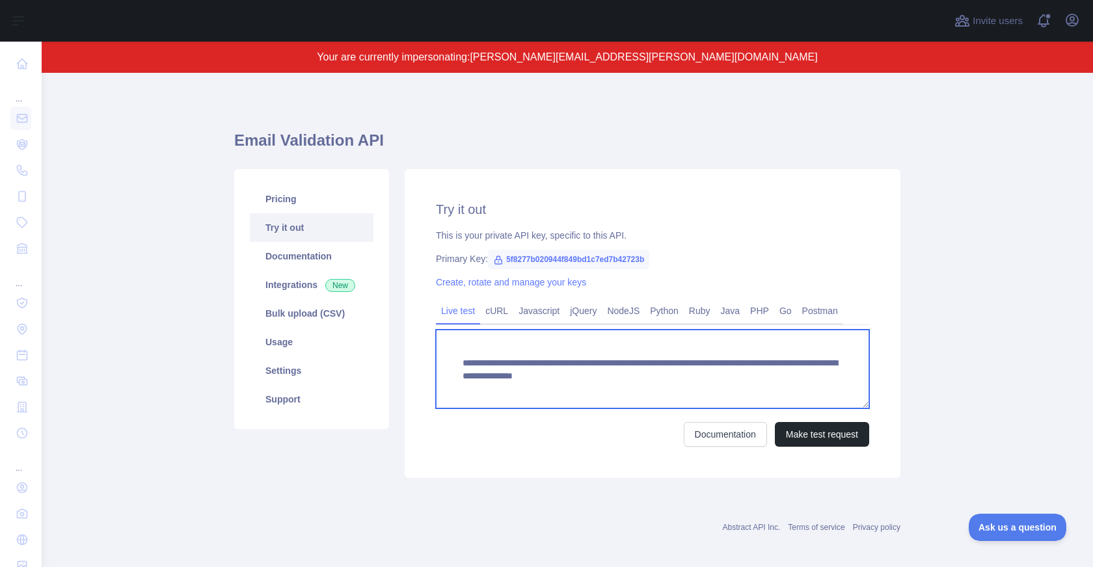
click at [544, 376] on textarea "**********" at bounding box center [652, 369] width 433 height 79
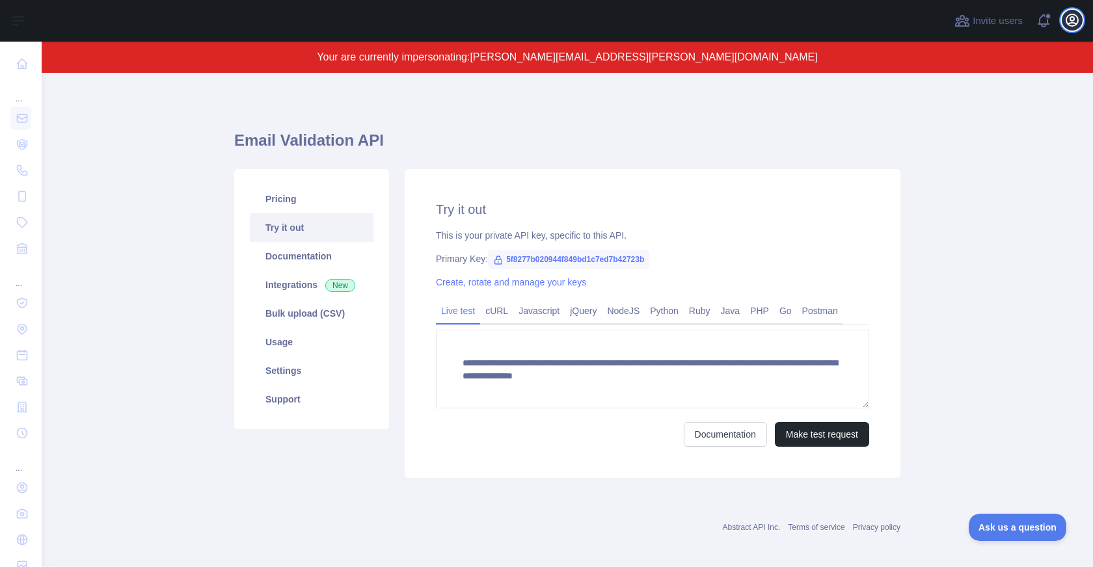
click at [1071, 18] on icon "button" at bounding box center [1072, 20] width 16 height 16
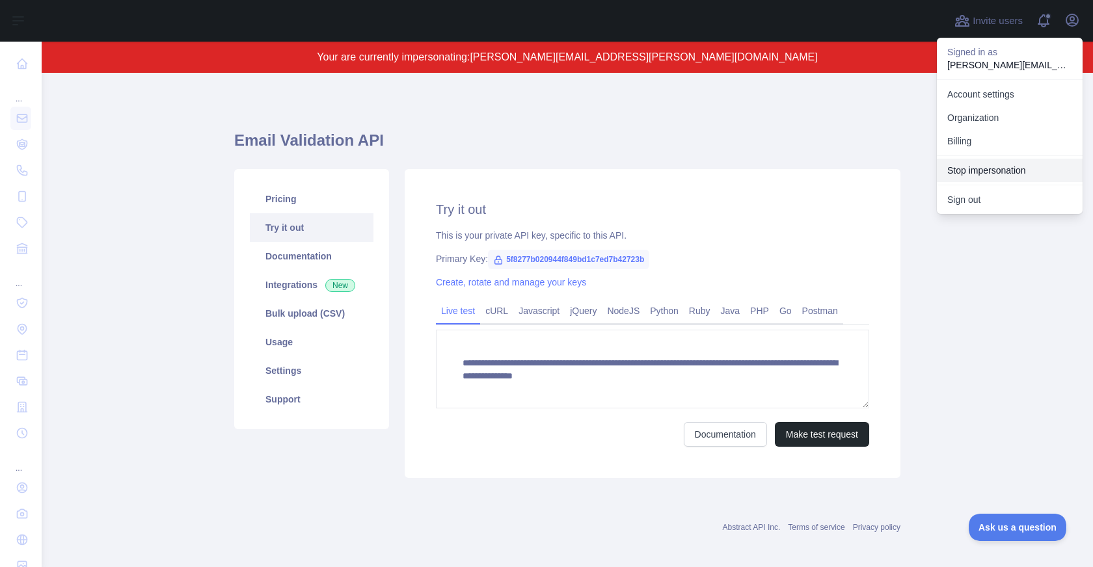
click at [989, 172] on button "Stop impersonation" at bounding box center [1010, 170] width 146 height 23
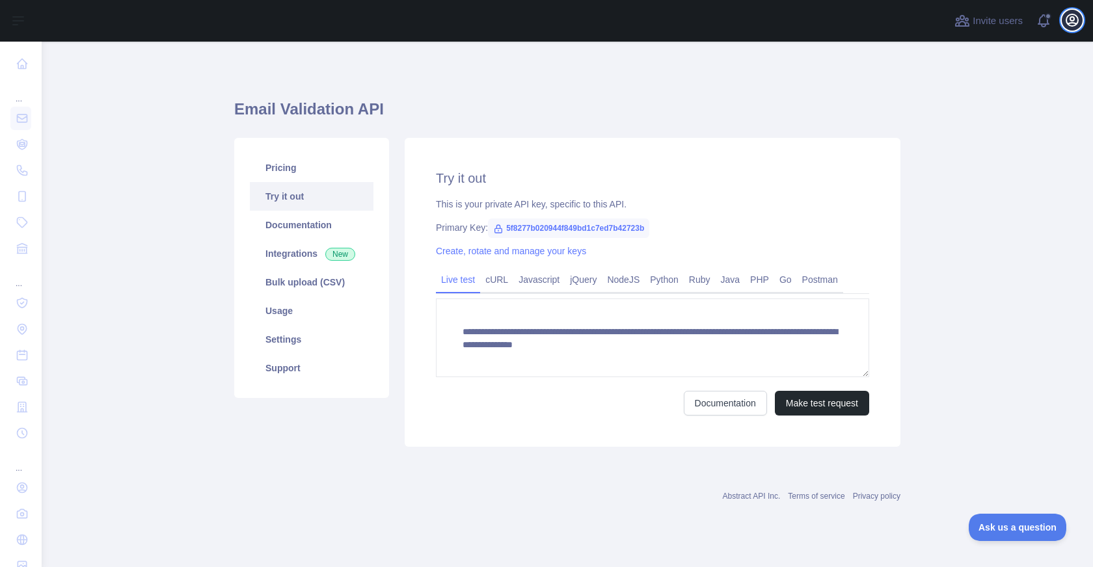
click at [1075, 20] on icon "button" at bounding box center [1072, 20] width 16 height 16
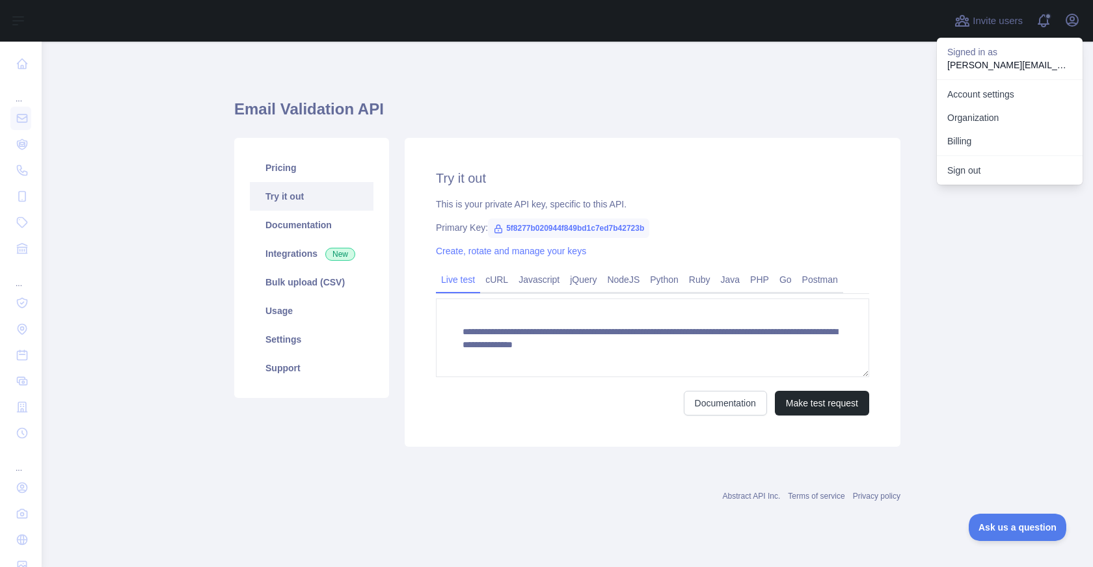
type textarea "**********"
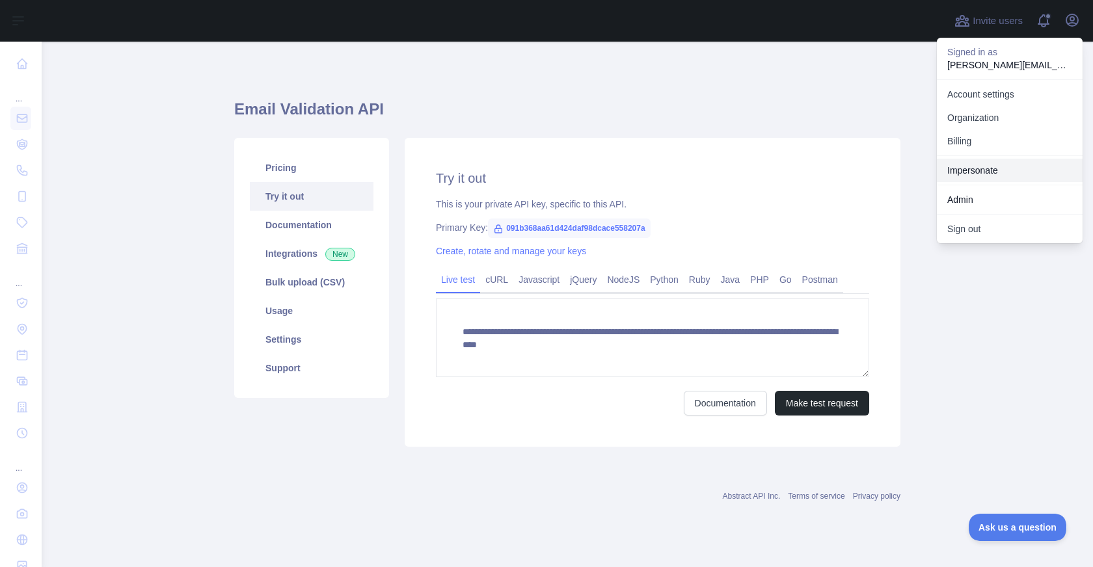
click at [993, 176] on link "Impersonate" at bounding box center [1010, 170] width 146 height 23
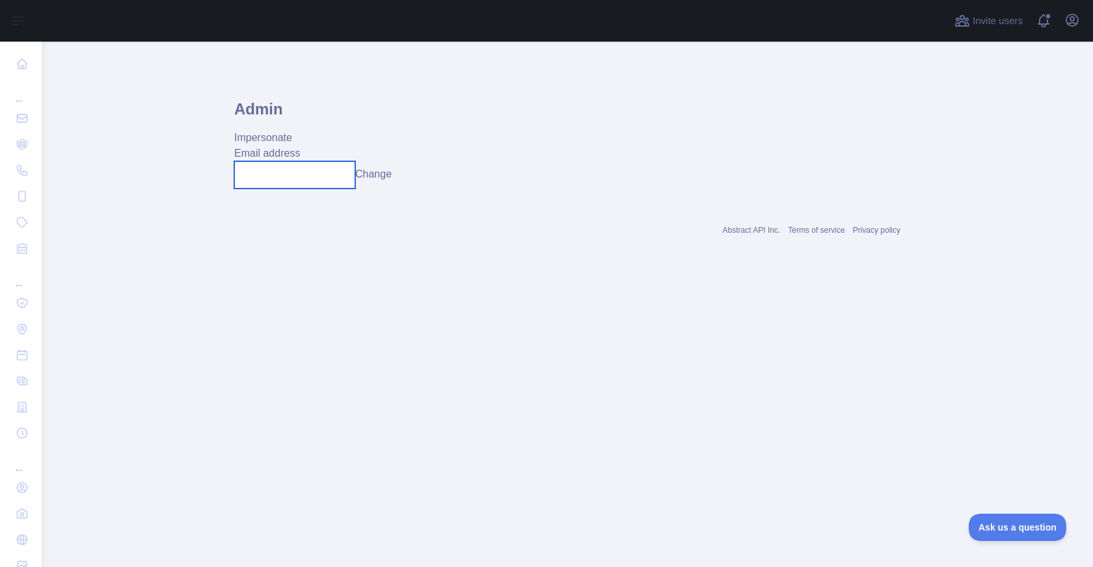
click at [257, 178] on input "text" at bounding box center [294, 174] width 121 height 27
click at [295, 174] on input "**********" at bounding box center [294, 174] width 121 height 27
type input "**********"
click at [386, 174] on button "Change" at bounding box center [382, 175] width 36 height 16
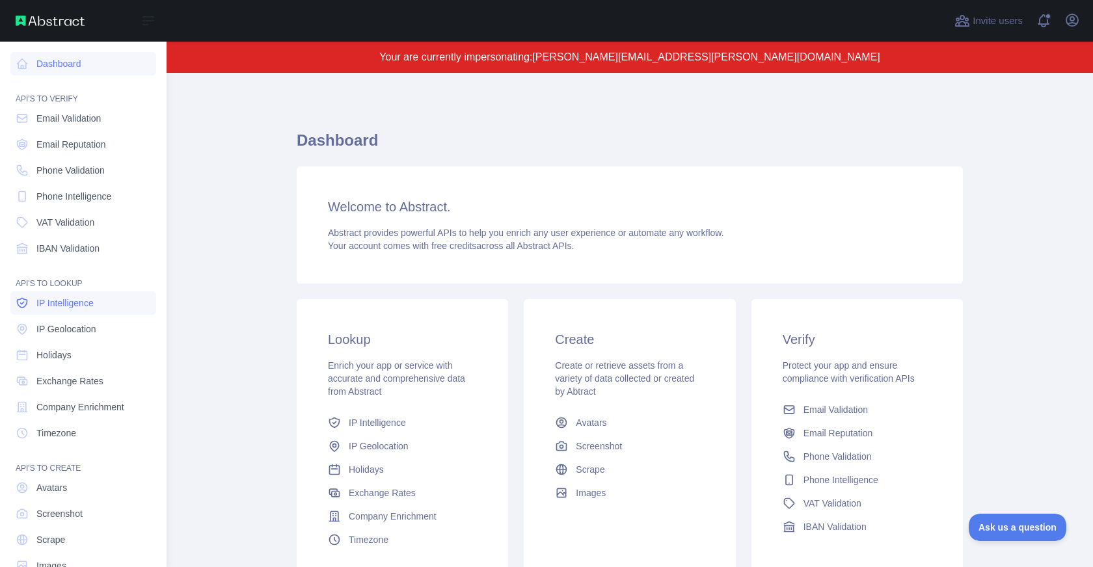
click at [81, 308] on span "IP Intelligence" at bounding box center [64, 303] width 57 height 13
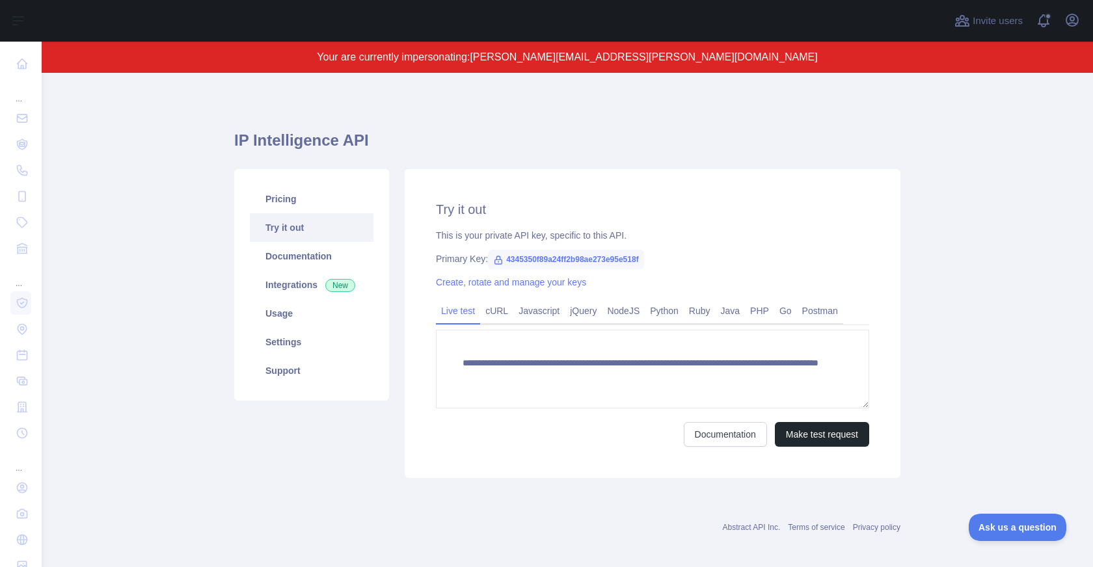
click at [587, 256] on span "4345350f89a24ff2b98ae273e95e518f" at bounding box center [566, 260] width 156 height 20
copy span "4345350f89a24ff2b98ae273e95e518f"
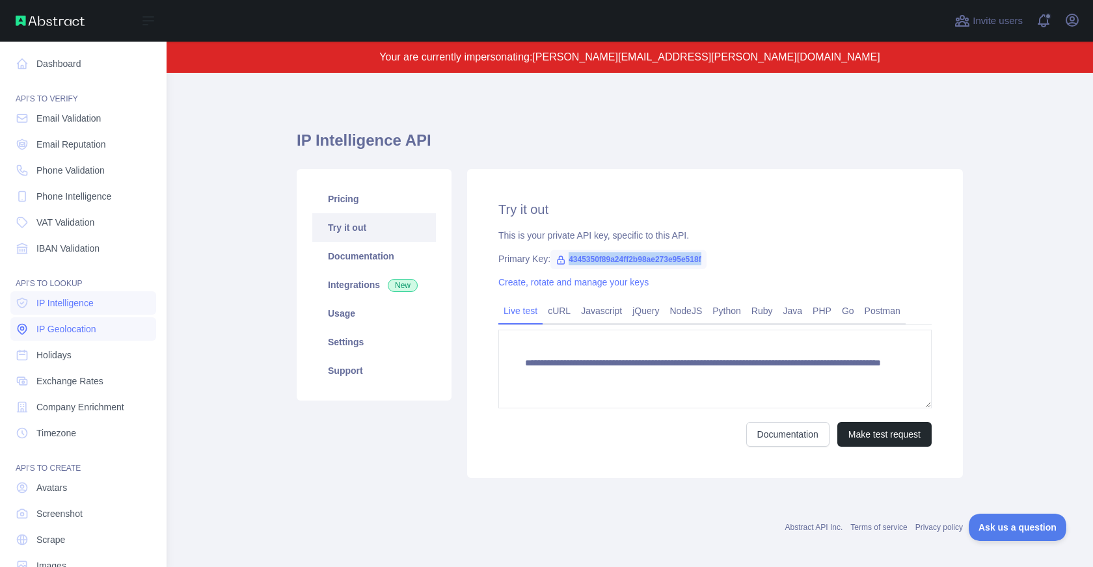
click at [76, 330] on span "IP Geolocation" at bounding box center [66, 329] width 60 height 13
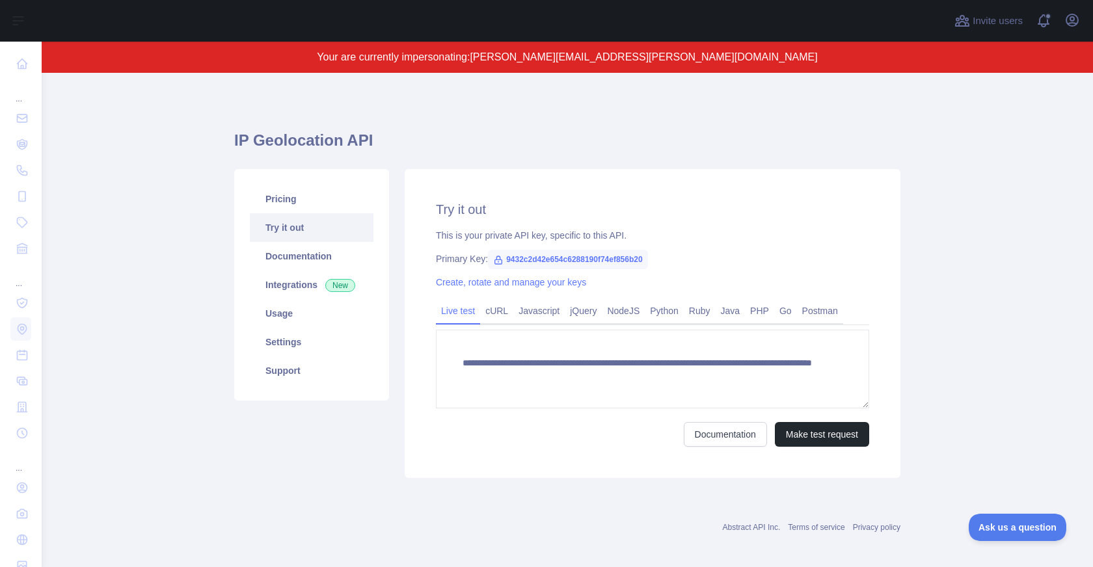
click at [600, 254] on span "9432c2d42e654c6288190f74ef856b20" at bounding box center [568, 260] width 160 height 20
copy span "9432c2d42e654c6288190f74ef856b20"
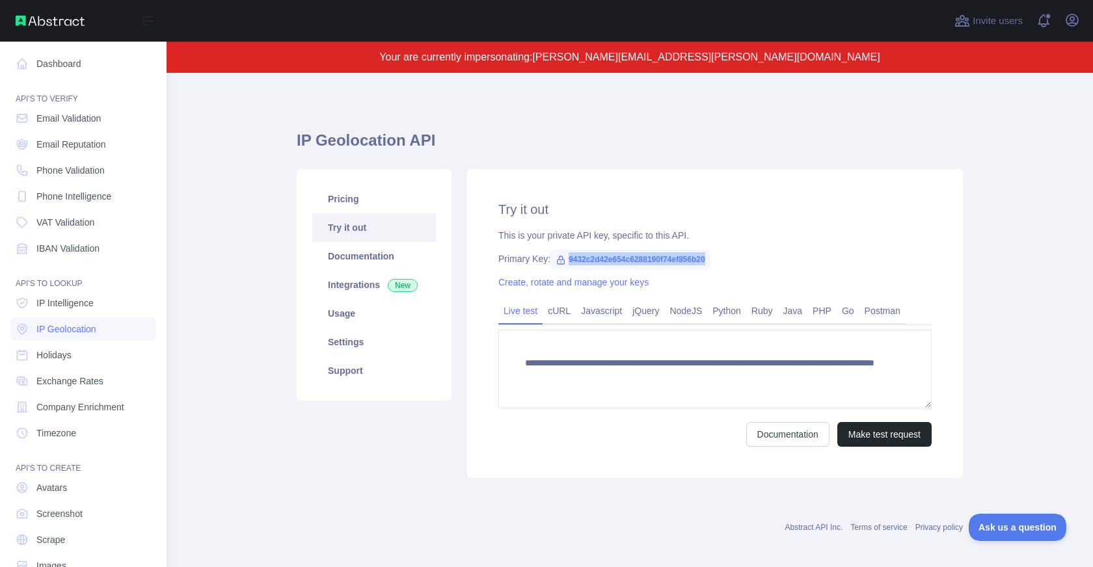
drag, startPoint x: 111, startPoint y: 168, endPoint x: 178, endPoint y: 172, distance: 66.5
click at [112, 168] on link "Phone Validation" at bounding box center [83, 170] width 146 height 23
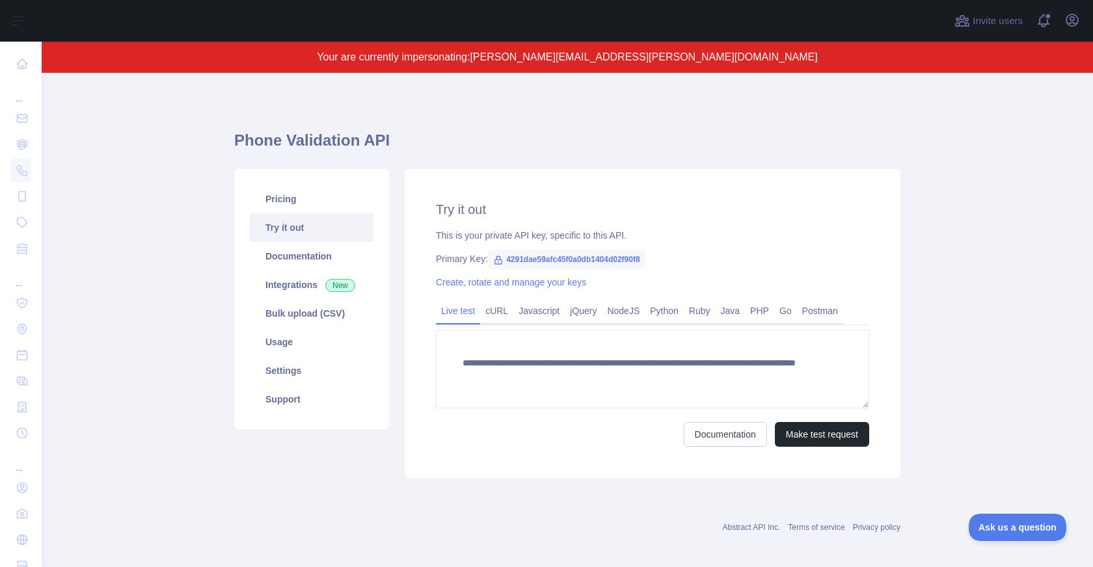
click at [557, 261] on span "4291dae59afc45f0a0db1404d02f90f8" at bounding box center [566, 260] width 157 height 20
copy span "4291dae59afc45f0a0db1404d02f90f8"
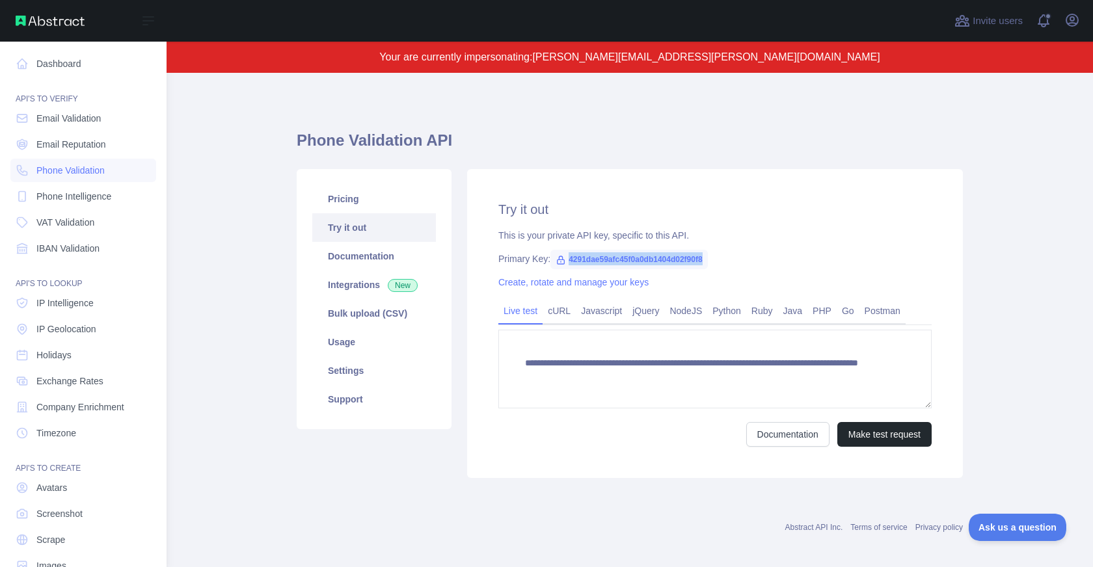
drag, startPoint x: 61, startPoint y: 144, endPoint x: 261, endPoint y: 187, distance: 205.0
click at [61, 144] on span "Email Reputation" at bounding box center [71, 144] width 70 height 13
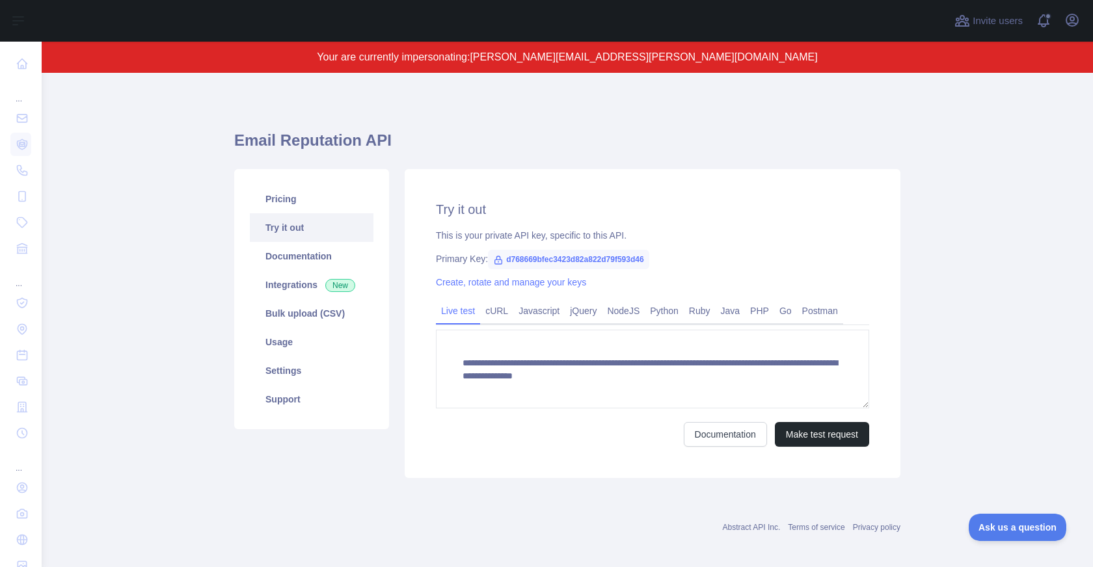
click at [542, 256] on span "d768669bfec3423d82a822d79f593d46" at bounding box center [568, 260] width 161 height 20
copy span "d768669bfec3423d82a822d79f593d46"
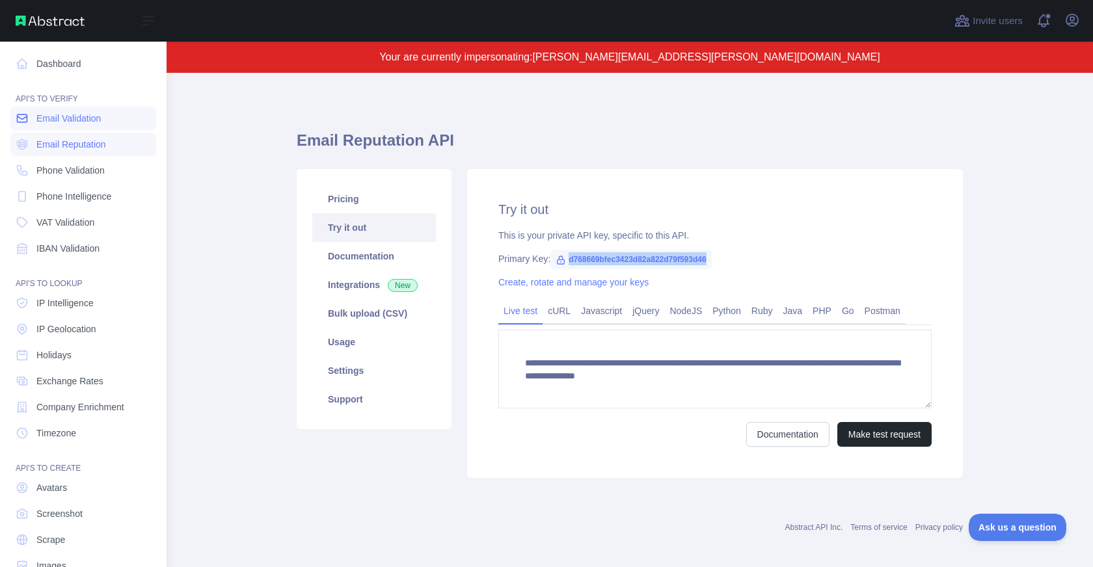
click at [70, 122] on span "Email Validation" at bounding box center [68, 118] width 64 height 13
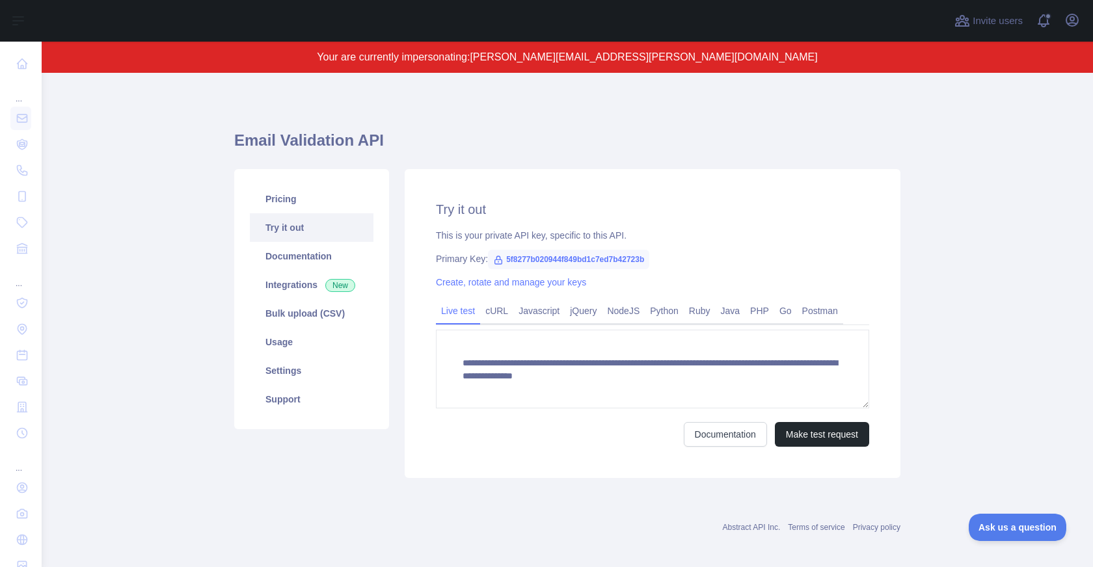
click at [608, 260] on span "5f8277b020944f849bd1c7ed7b42723b" at bounding box center [568, 260] width 161 height 20
copy span "5f8277b020944f849bd1c7ed7b42723b"
click at [1069, 18] on icon "button" at bounding box center [1072, 20] width 12 height 12
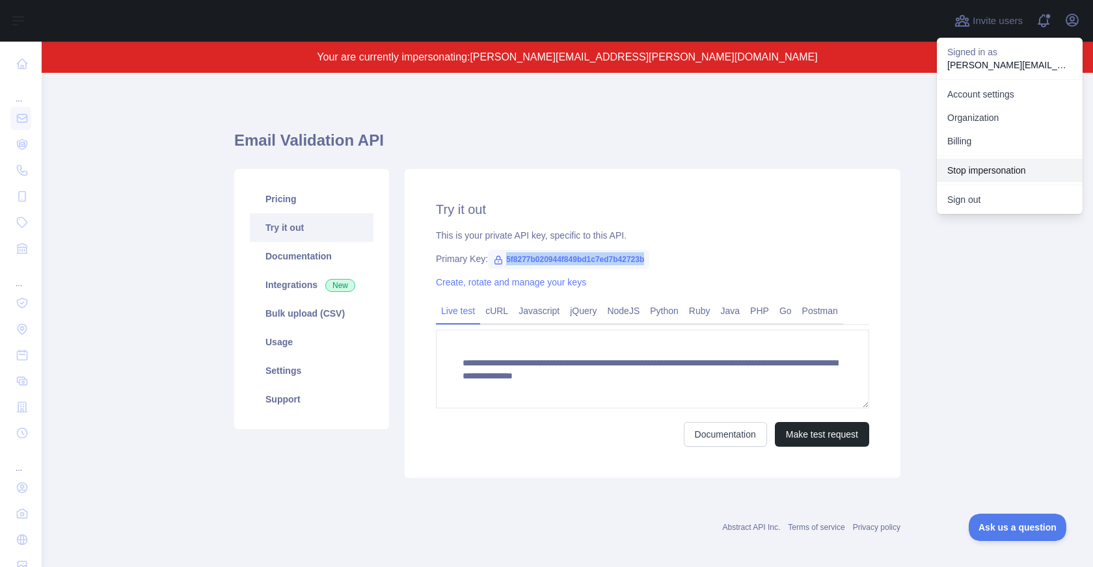
click at [998, 171] on button "Stop impersonation" at bounding box center [1010, 170] width 146 height 23
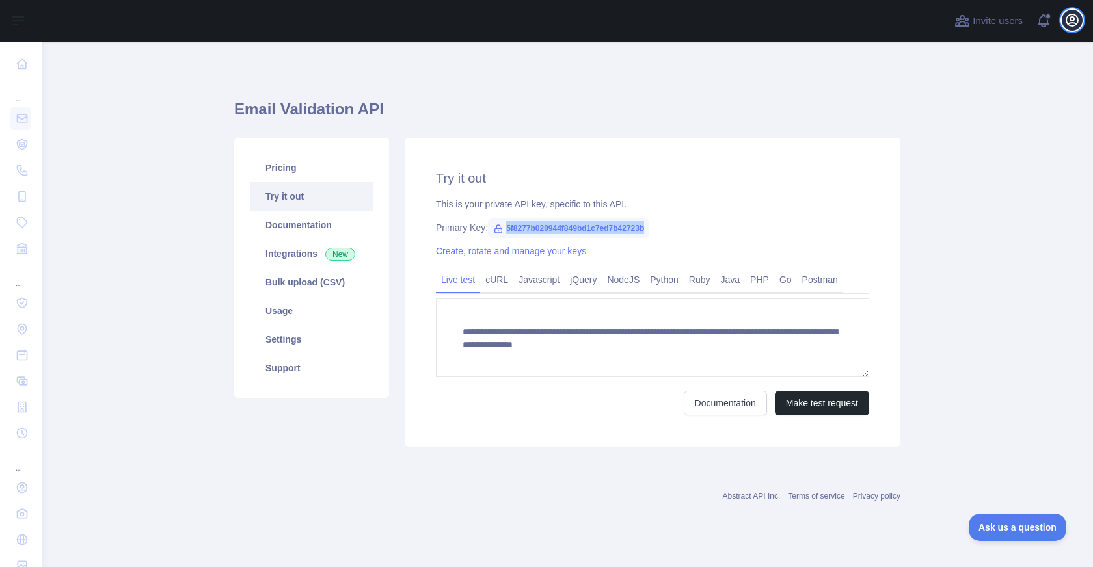
click at [1073, 18] on icon "button" at bounding box center [1072, 20] width 16 height 16
type textarea "**********"
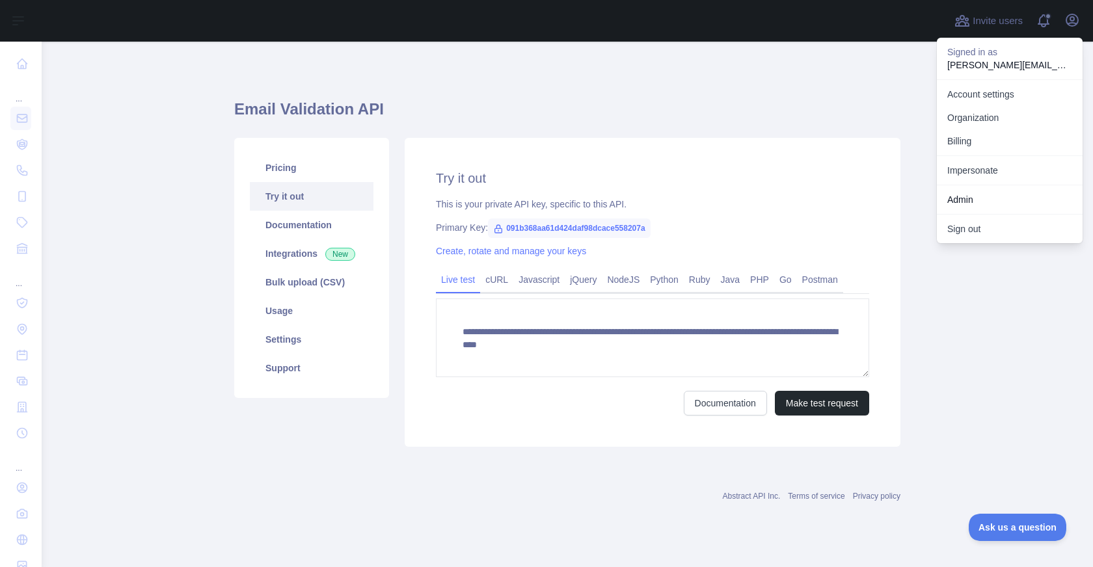
click at [970, 201] on link "Admin" at bounding box center [1010, 199] width 146 height 23
